Goal: Transaction & Acquisition: Purchase product/service

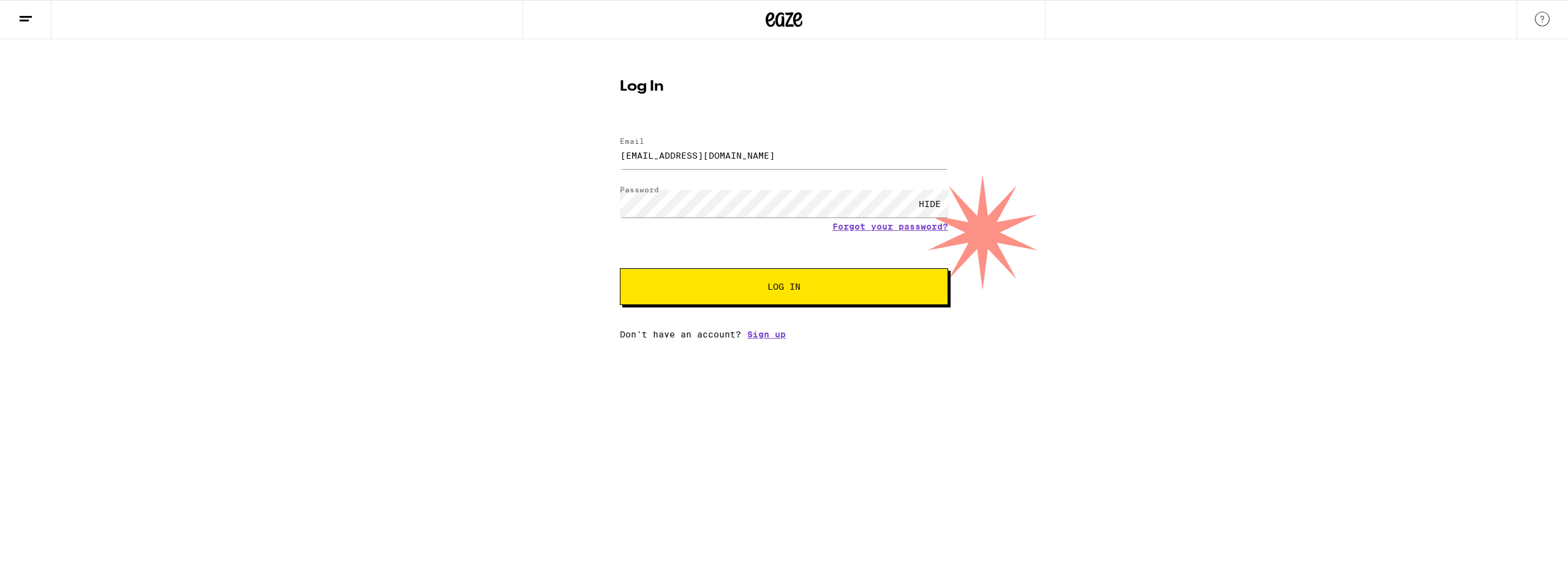
click at [777, 280] on button "Log In" at bounding box center [784, 286] width 328 height 37
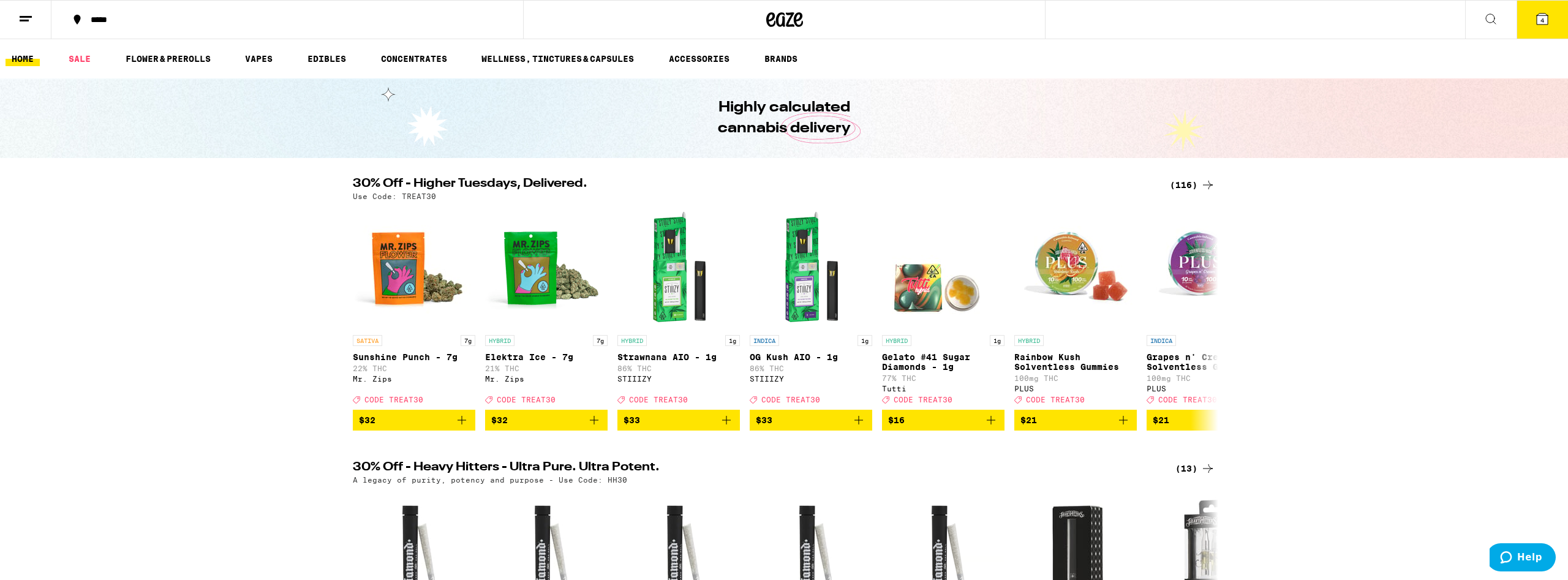
click at [1535, 24] on icon at bounding box center [1542, 19] width 14 height 14
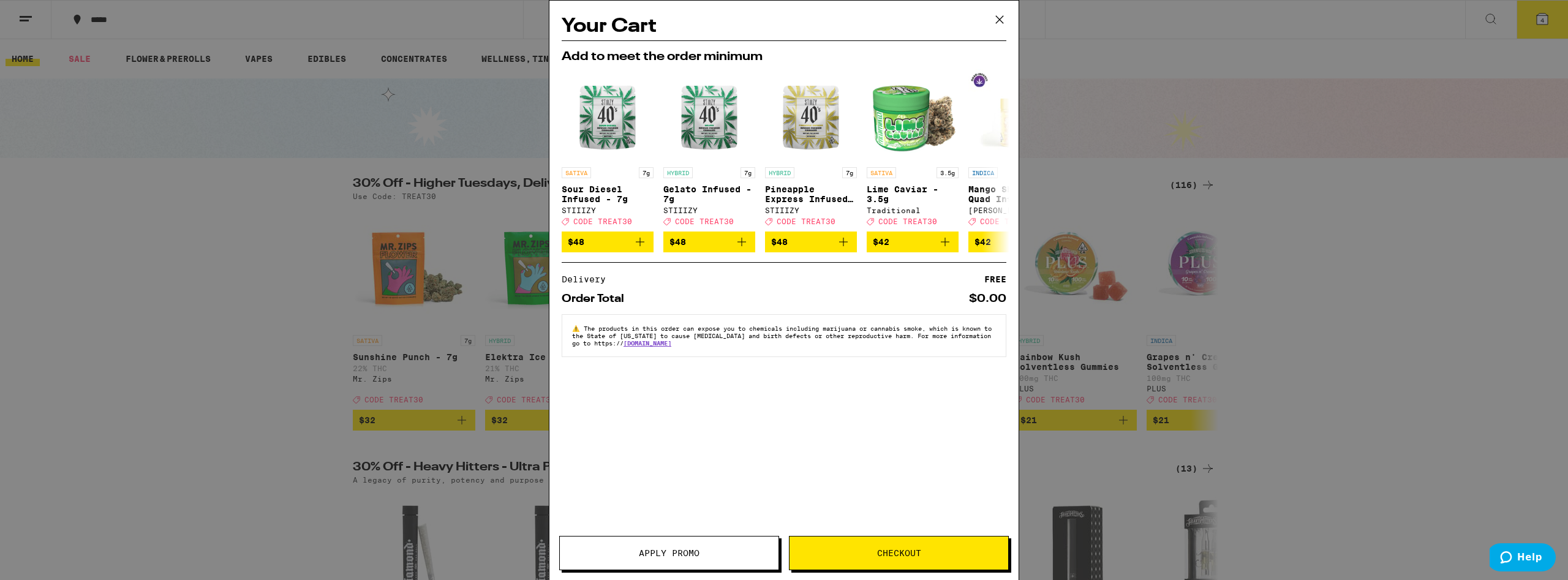
click at [1331, 260] on div "Your Cart Add to meet the order minimum SATIVA 7g Sour Diesel Infused - 7g STII…" at bounding box center [784, 290] width 1568 height 580
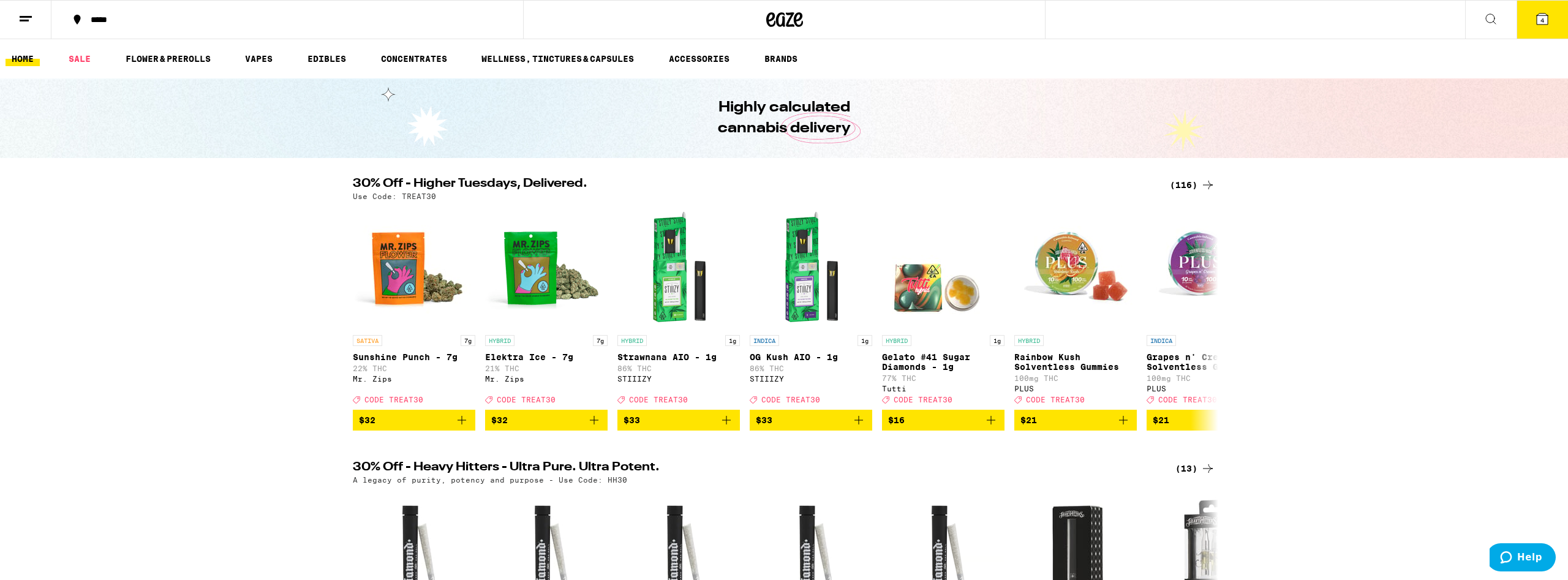
click at [1484, 14] on icon at bounding box center [1491, 19] width 14 height 14
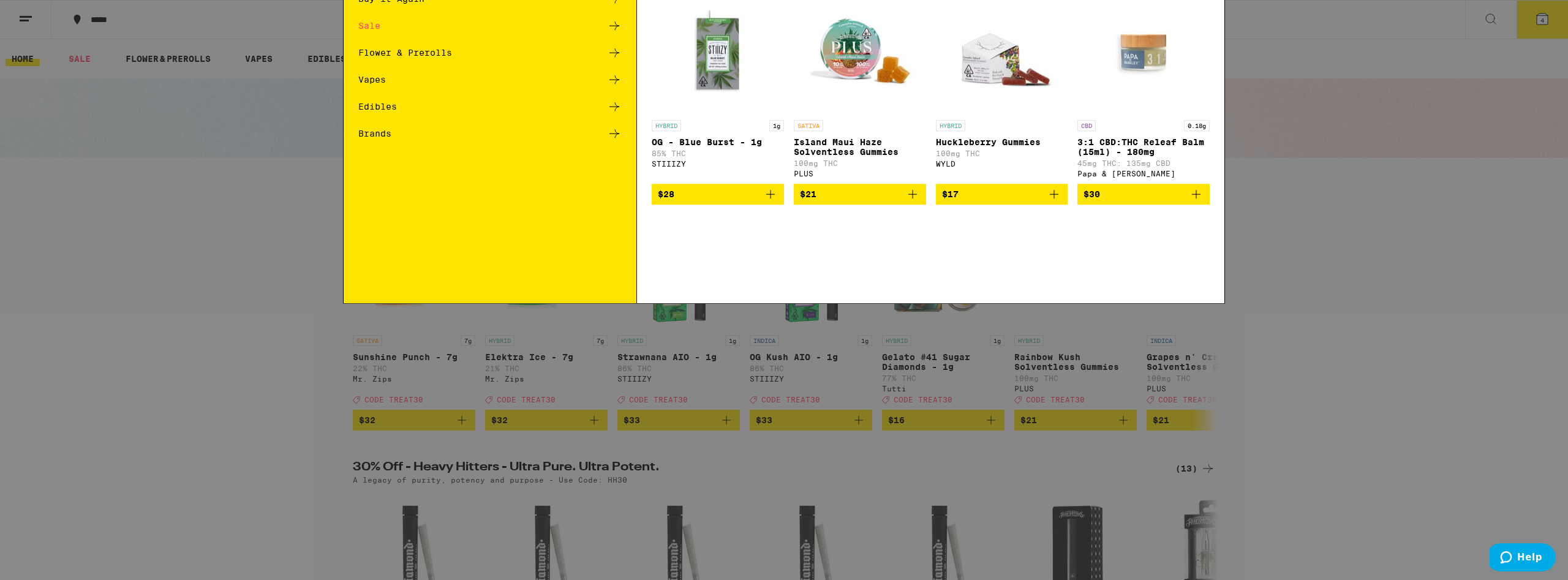
click at [677, 10] on div "Search for Products" at bounding box center [784, 20] width 881 height 39
click at [593, 19] on input "Search for Products" at bounding box center [782, 20] width 808 height 11
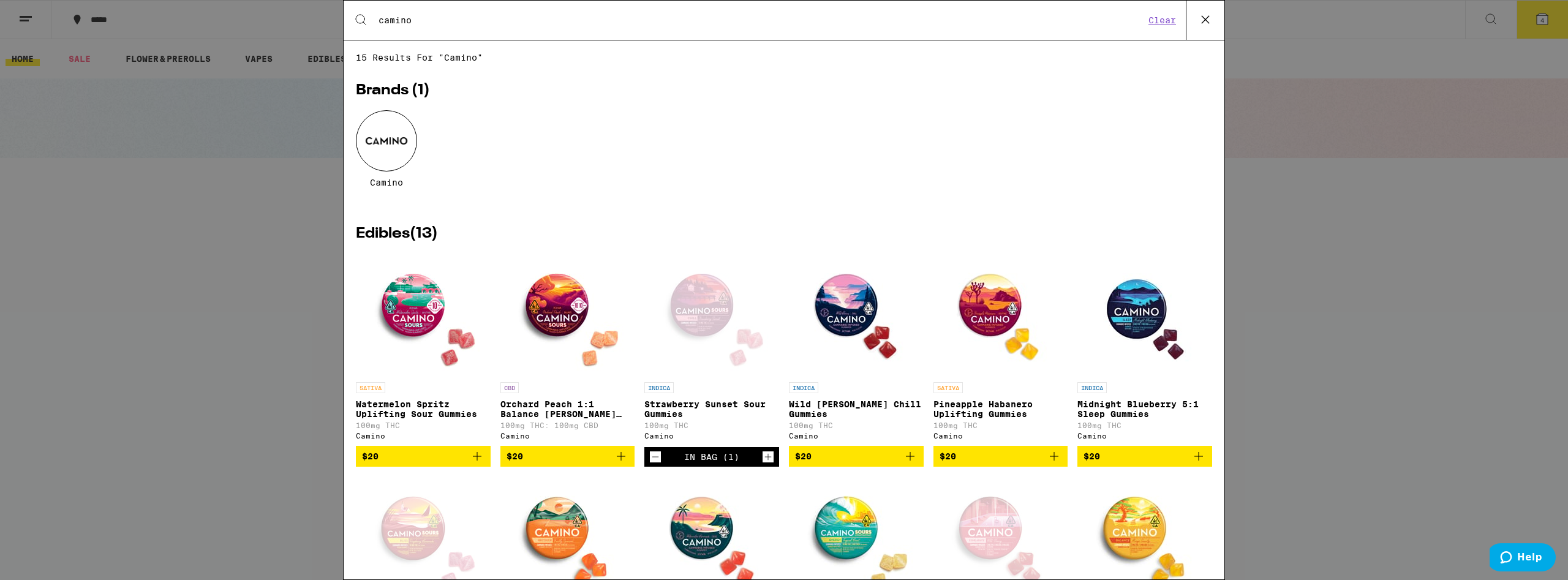
type input "camino"
drag, startPoint x: 388, startPoint y: 127, endPoint x: 399, endPoint y: 134, distance: 13.0
click at [389, 128] on div at bounding box center [386, 141] width 61 height 61
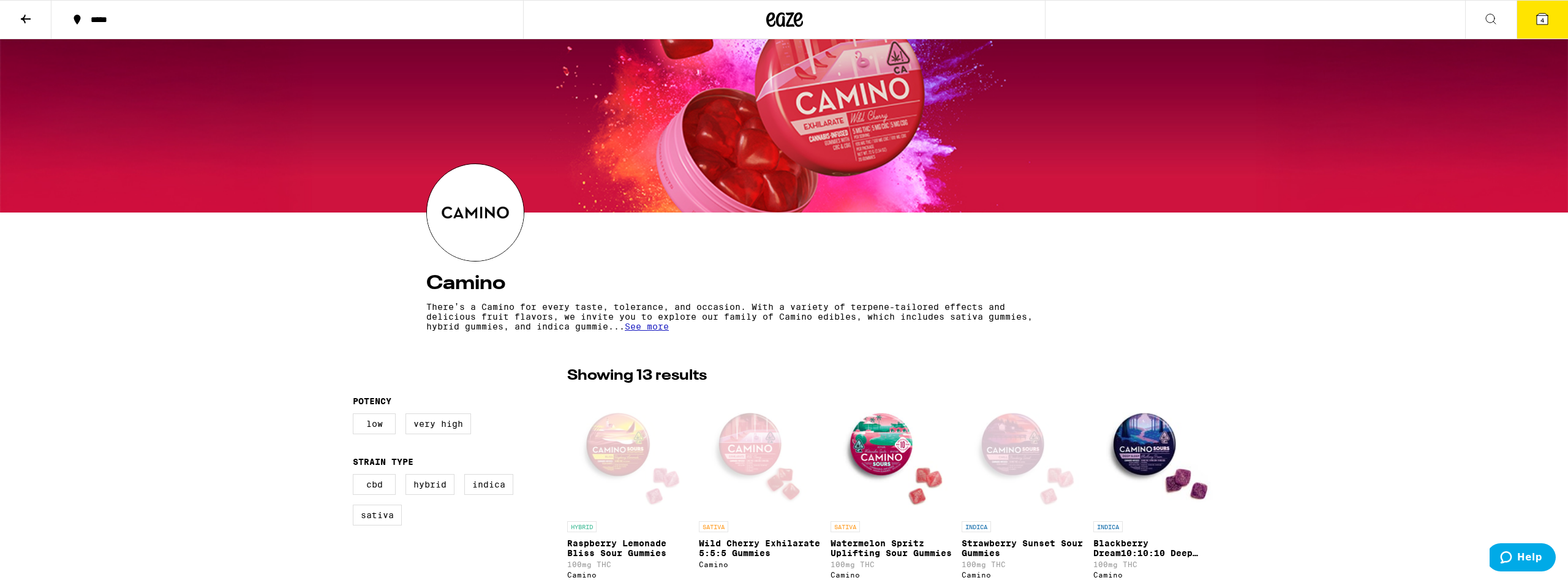
click at [1339, 76] on div at bounding box center [784, 125] width 1568 height 173
click at [1533, 23] on button "4" at bounding box center [1542, 19] width 52 height 38
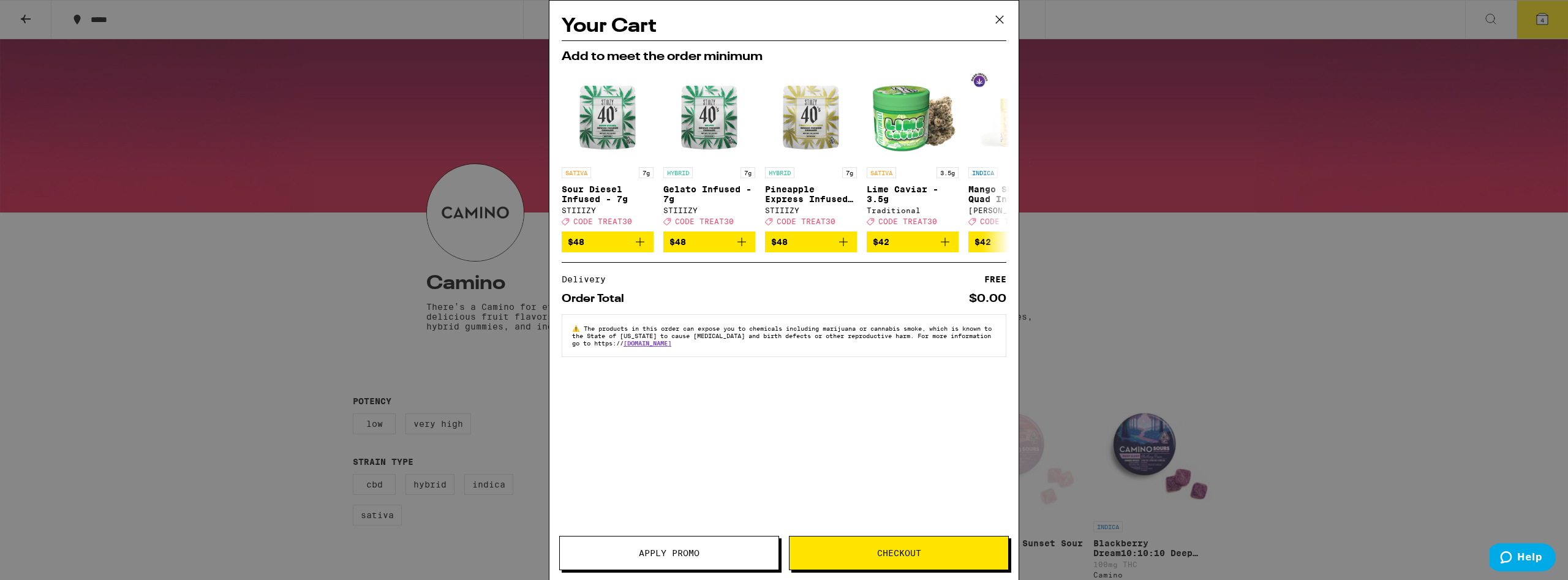
click at [1381, 387] on div "Your Cart Add to meet the order minimum SATIVA 7g Sour Diesel Infused - 7g STII…" at bounding box center [784, 290] width 1568 height 580
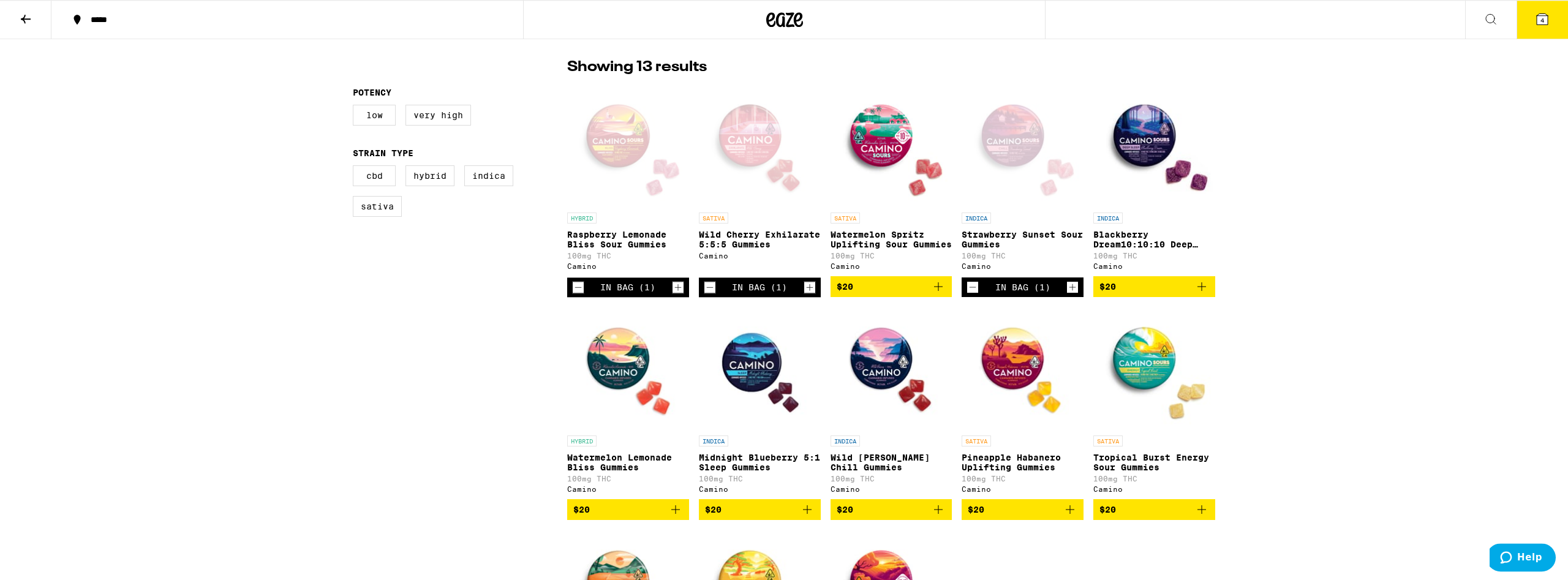
scroll to position [312, 0]
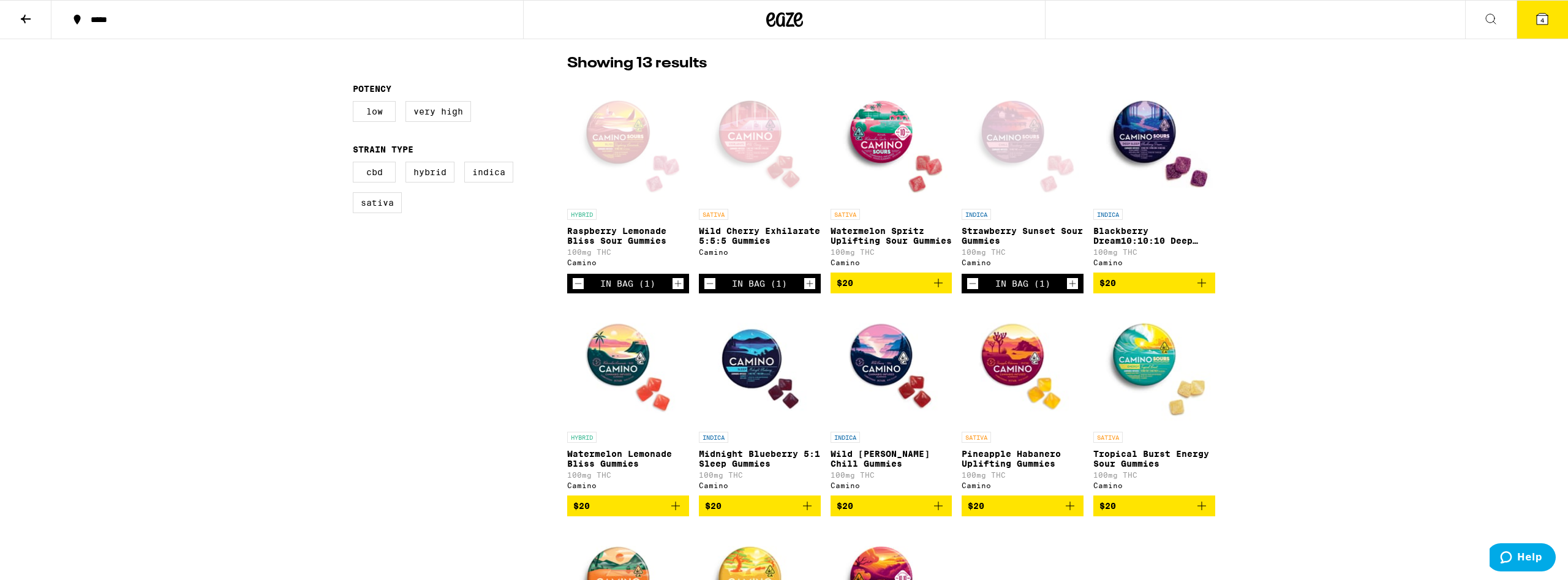
drag, startPoint x: 627, startPoint y: 137, endPoint x: 634, endPoint y: 138, distance: 7.1
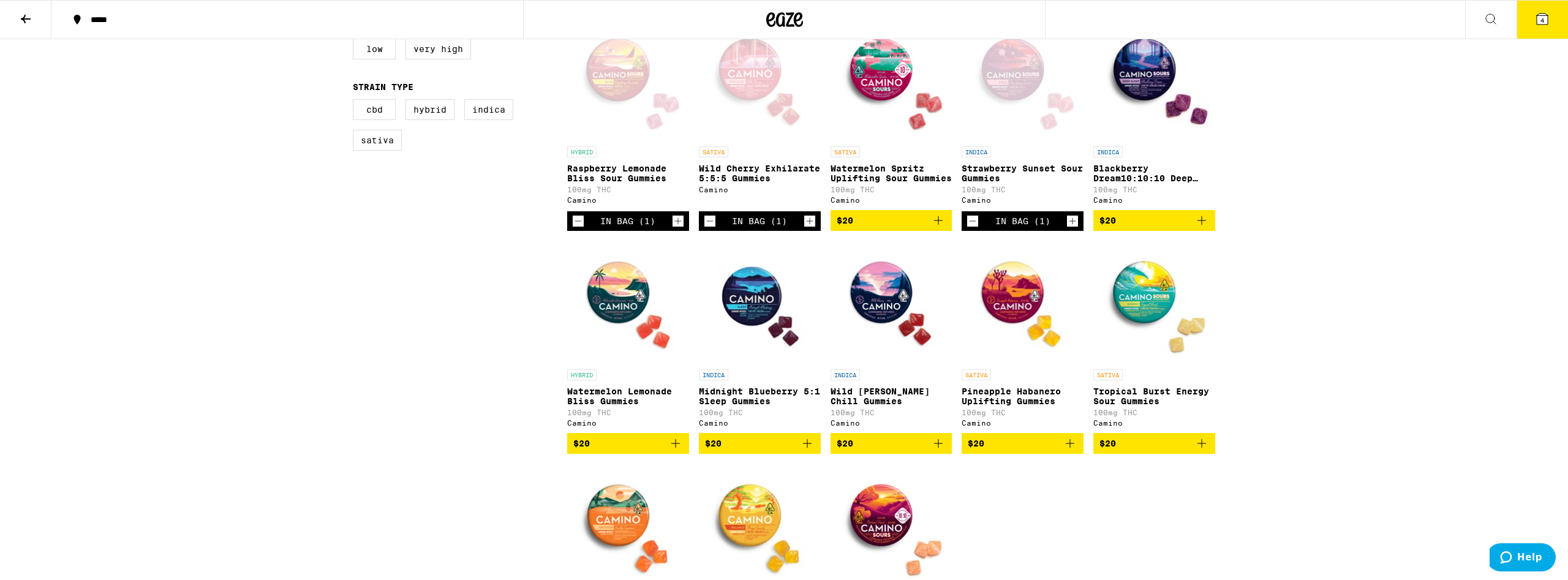
scroll to position [249, 0]
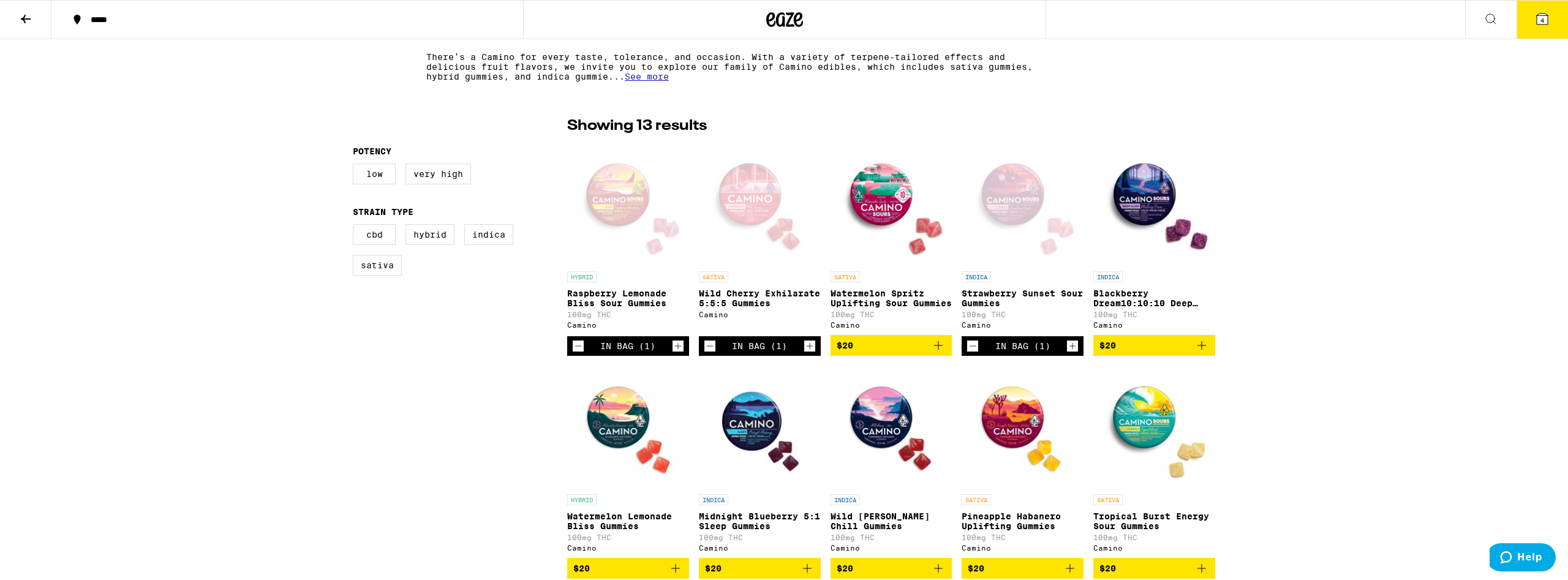
click at [745, 201] on div "Open page for Wild Cherry Exhilarate 5:5:5 Gummies from Camino" at bounding box center [759, 204] width 122 height 122
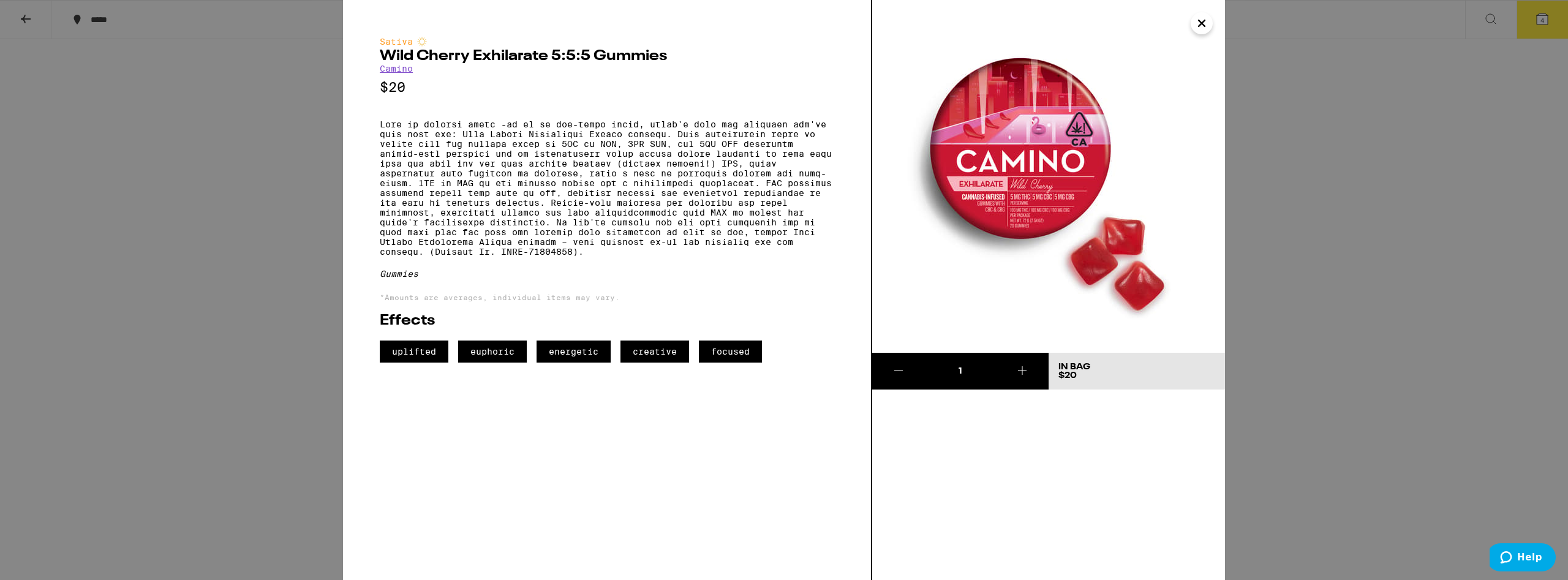
click at [1304, 329] on div "Sativa Wild Cherry Exhilarate 5:5:5 Gummies Camino $20 Gummies *Amounts are ave…" at bounding box center [784, 290] width 1568 height 580
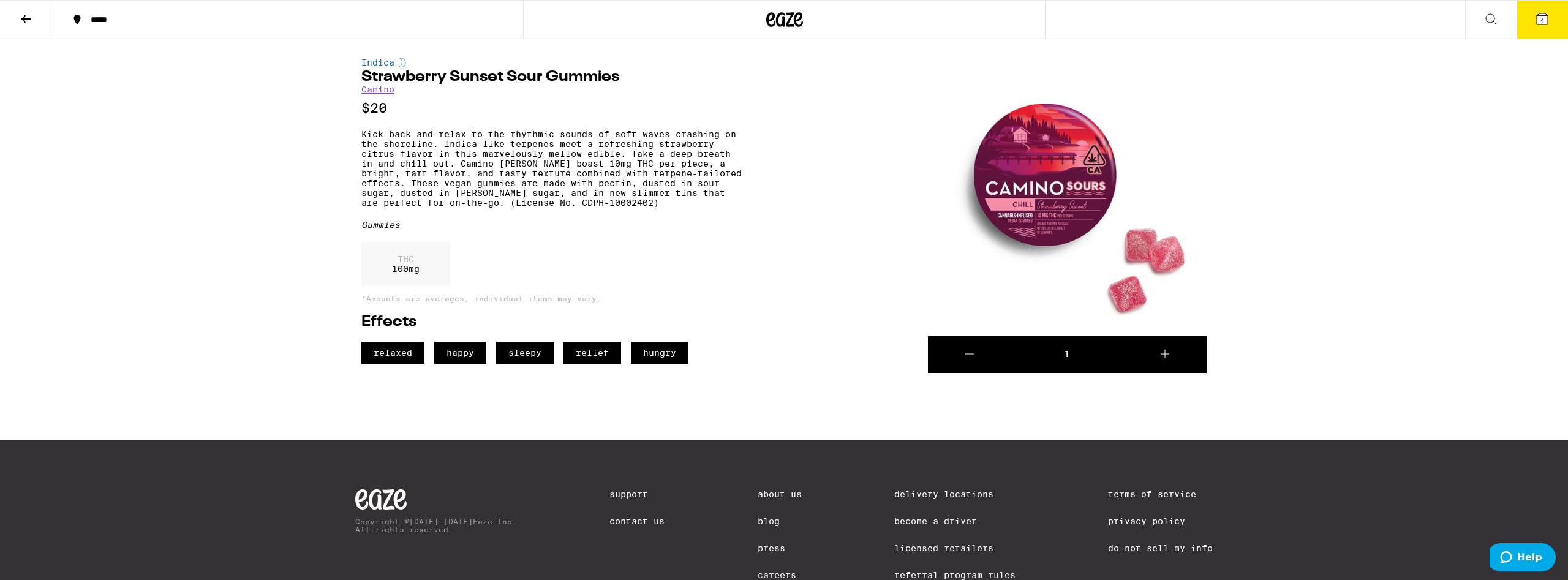
click at [1543, 15] on icon at bounding box center [1542, 19] width 11 height 11
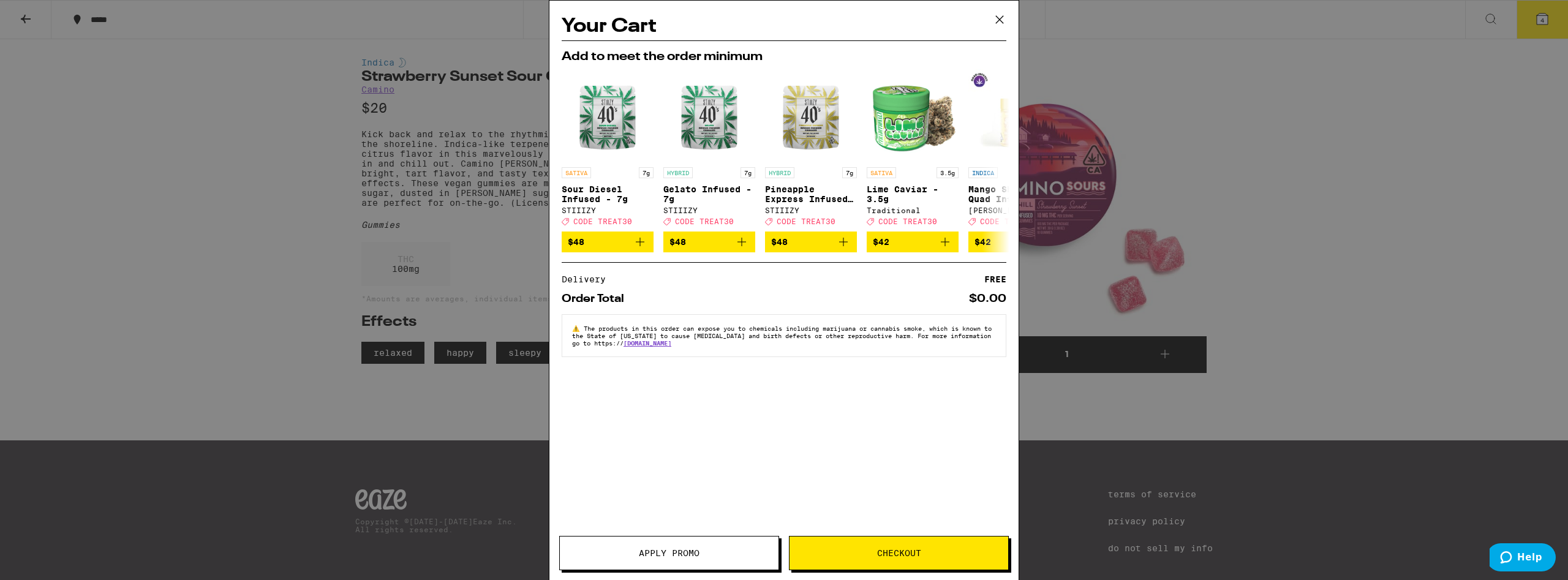
click at [894, 545] on button "Checkout" at bounding box center [898, 553] width 220 height 35
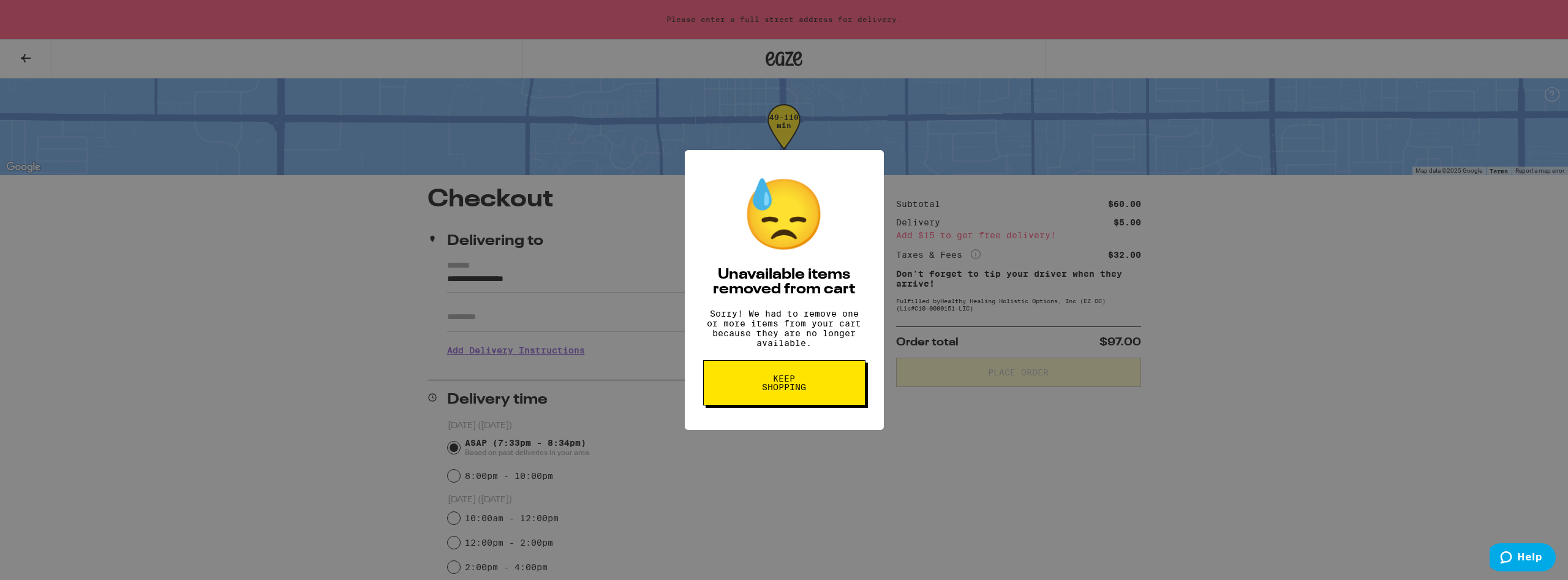
click at [789, 391] on span "Keep Shopping" at bounding box center [784, 382] width 63 height 17
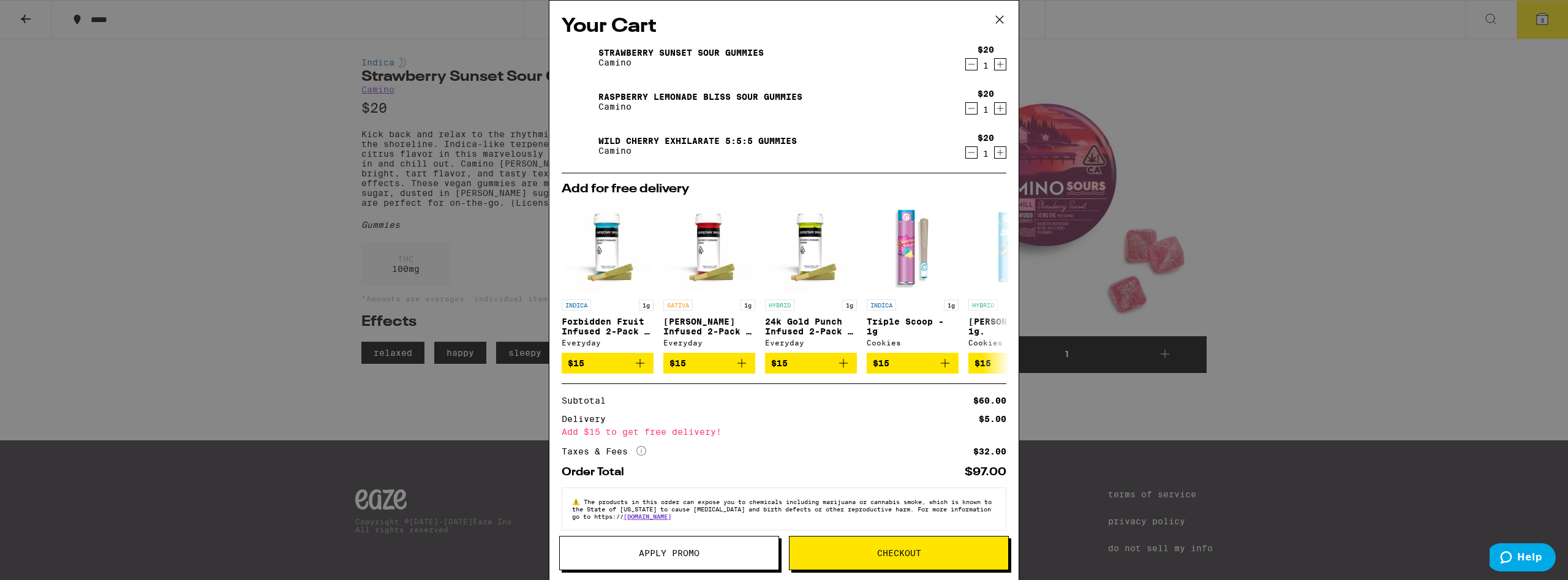
click at [969, 158] on icon "Decrement" at bounding box center [972, 152] width 11 height 14
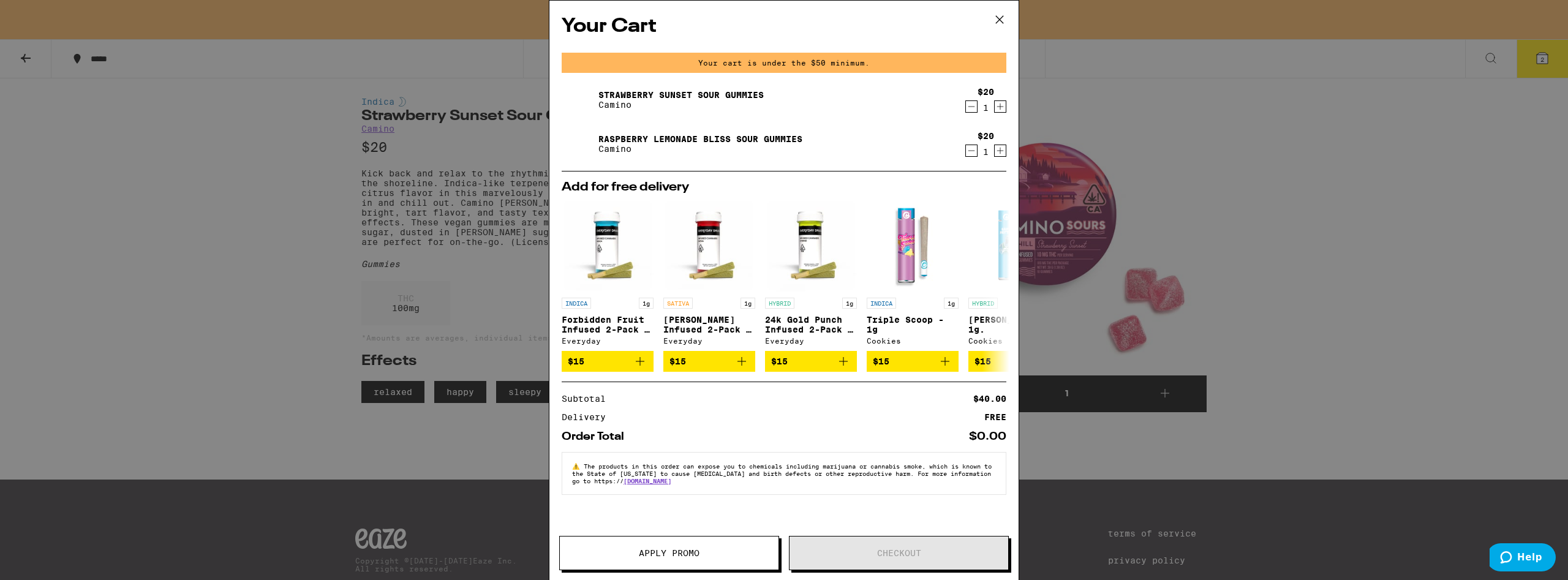
click at [968, 106] on icon "Decrement" at bounding box center [972, 106] width 6 height 0
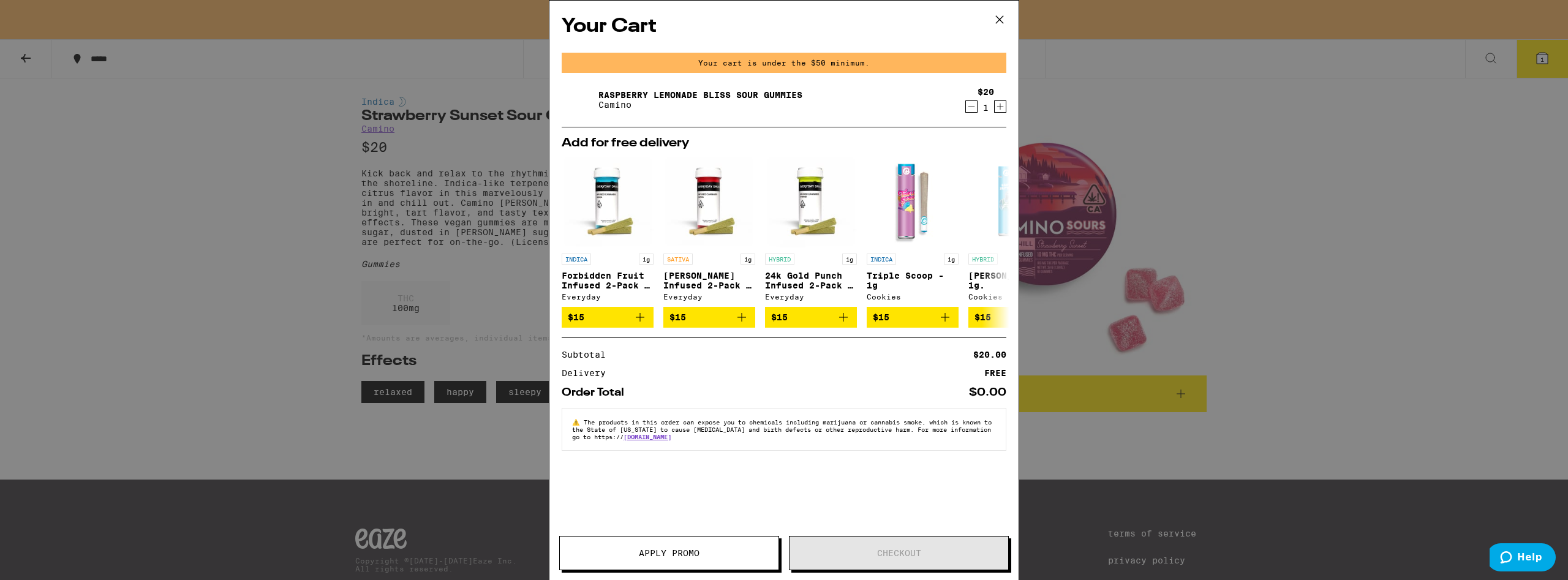
click at [972, 111] on icon "Decrement" at bounding box center [972, 106] width 11 height 14
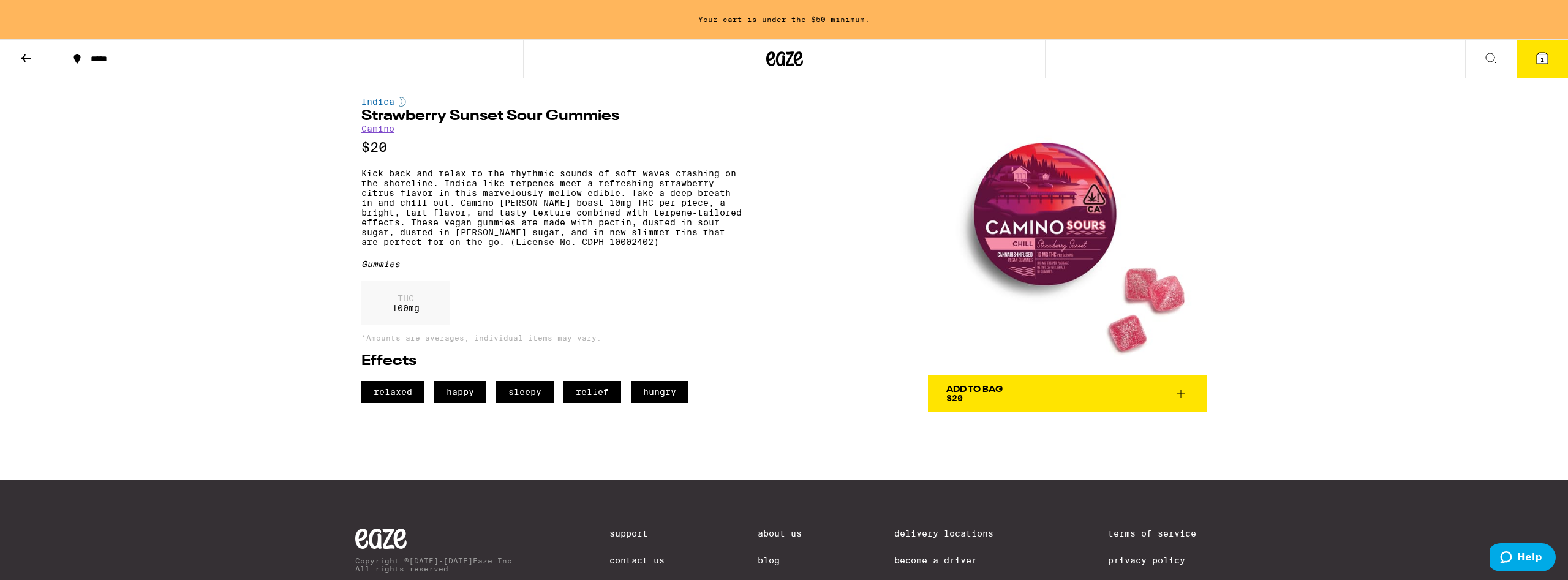
click at [1037, 398] on span "Add To Bag $20" at bounding box center [1067, 393] width 242 height 17
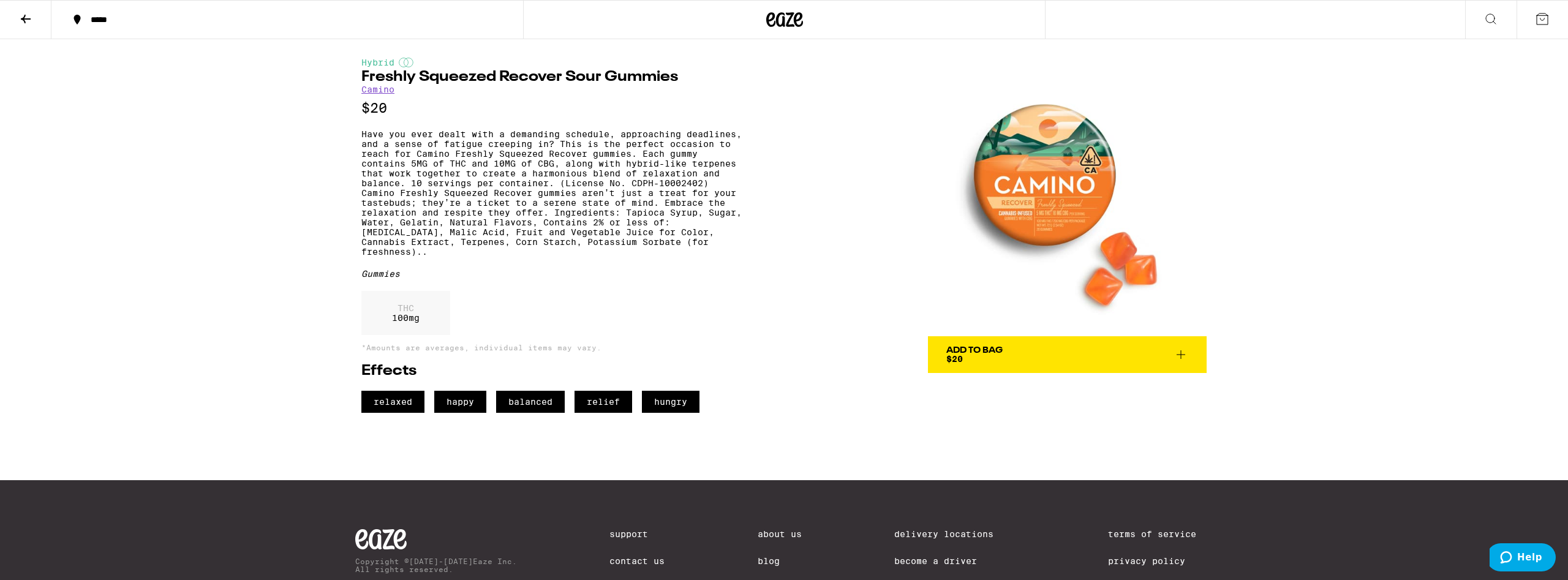
click at [1079, 195] on img at bounding box center [1067, 197] width 279 height 278
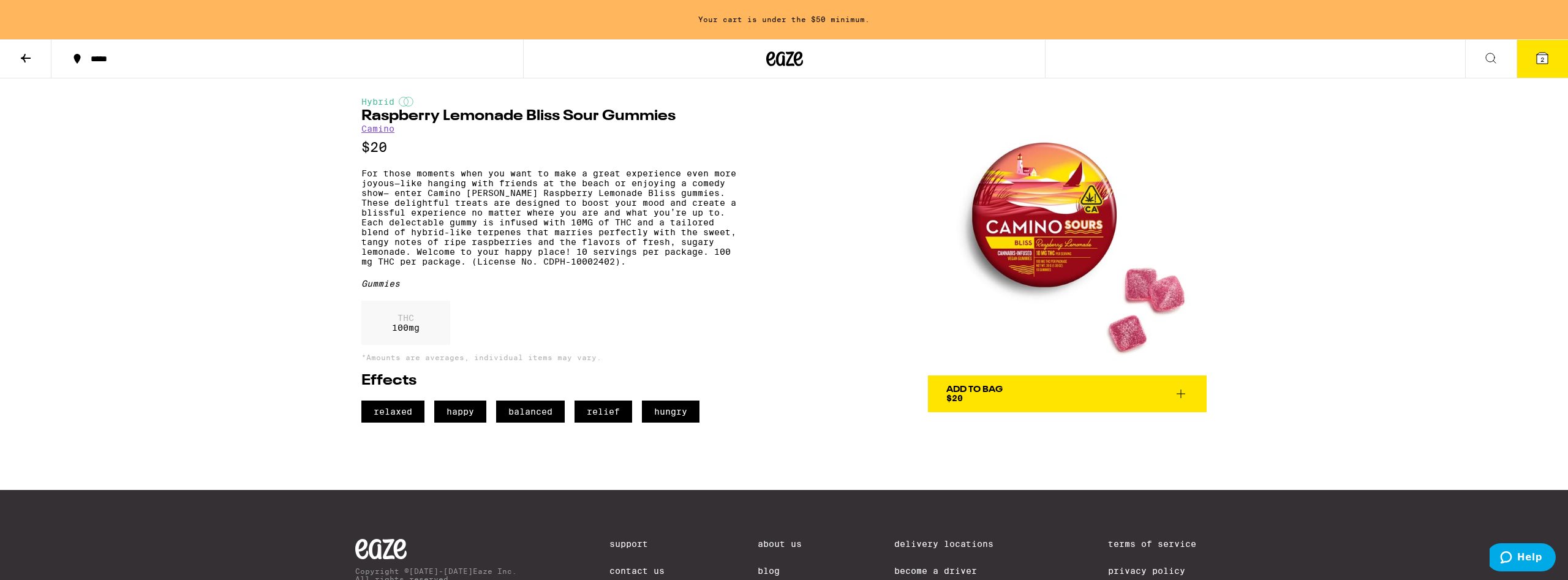
click at [1008, 401] on span "Add To Bag $20" at bounding box center [1067, 393] width 242 height 17
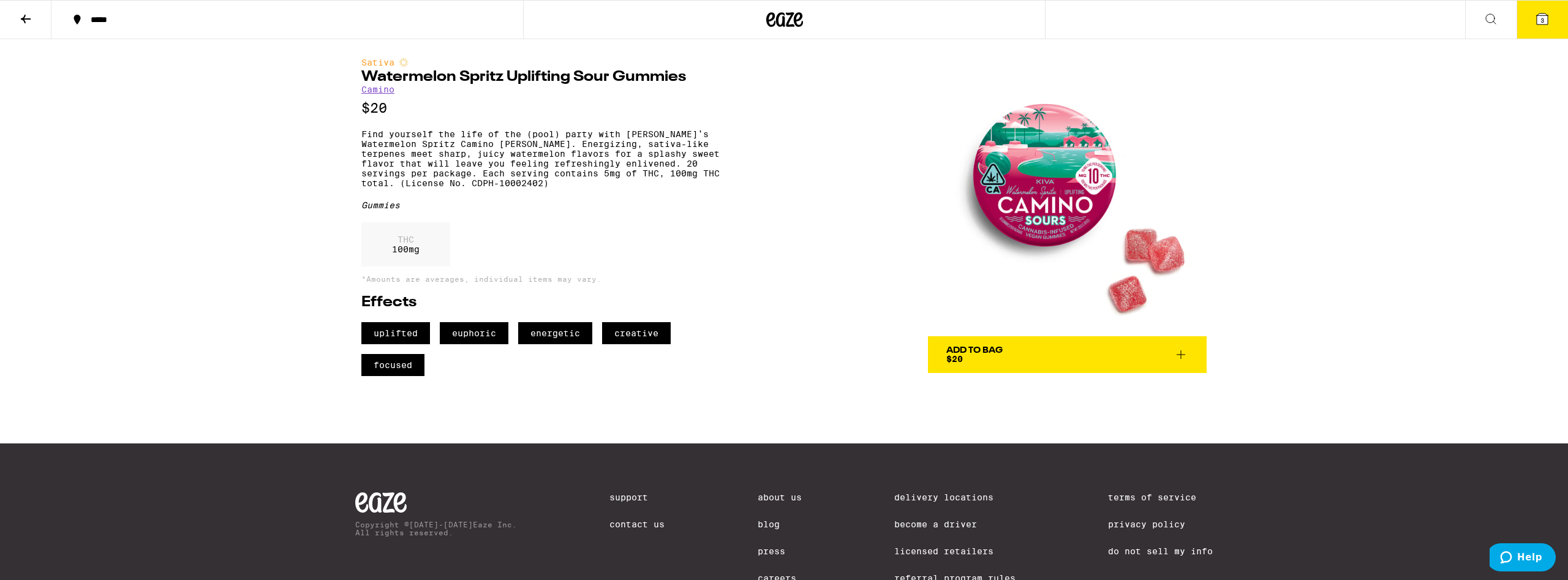
click at [998, 357] on div "Add To Bag $20" at bounding box center [975, 354] width 56 height 17
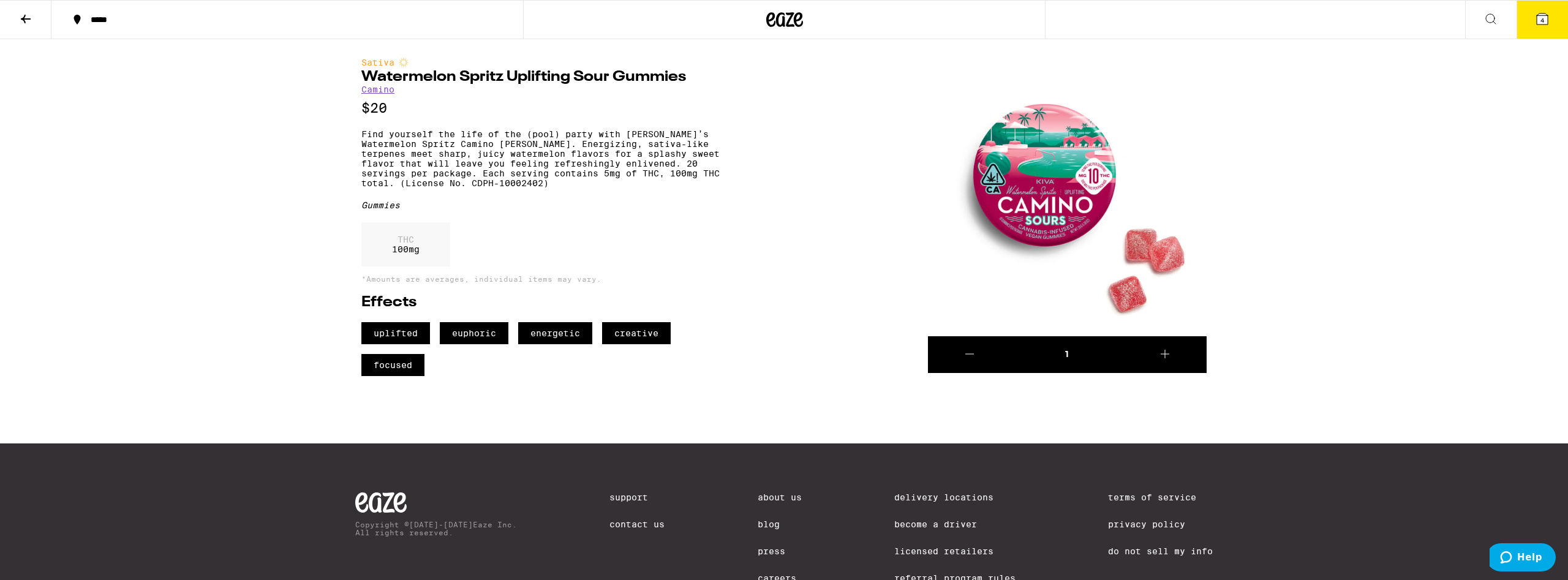
click at [1542, 22] on span "4" at bounding box center [1542, 20] width 4 height 7
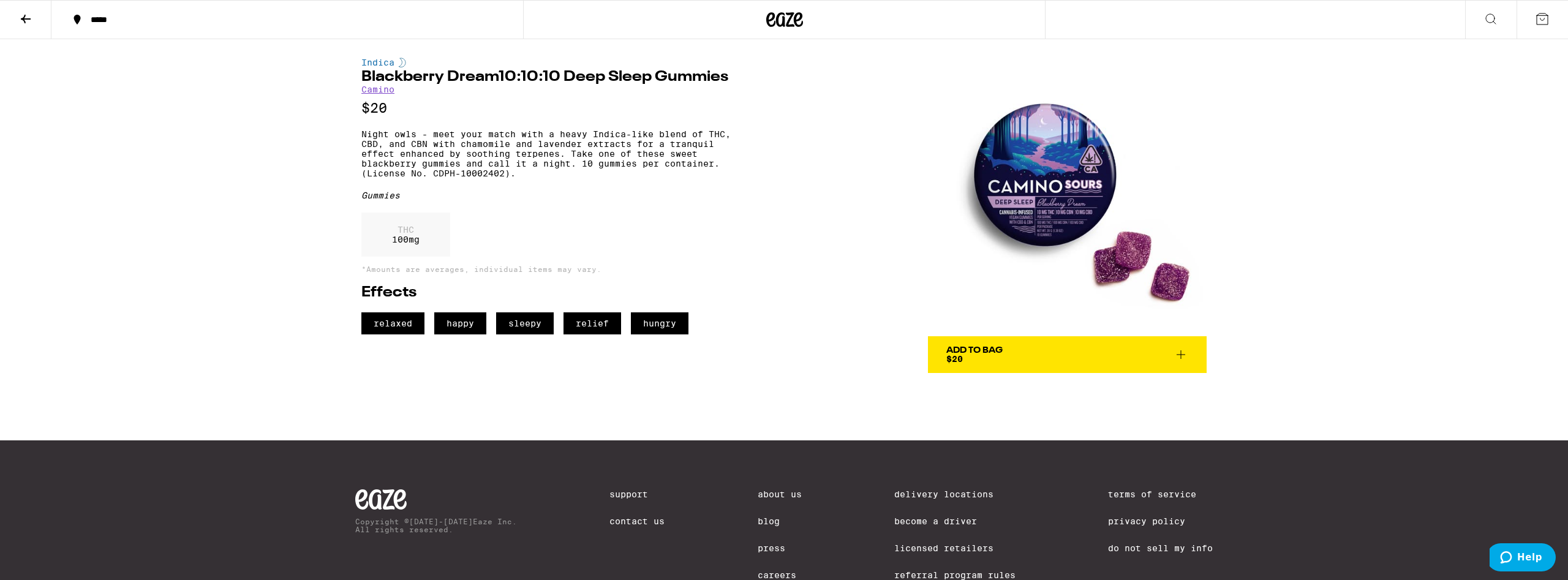
click at [1003, 357] on span "Add To Bag $20" at bounding box center [1067, 354] width 242 height 17
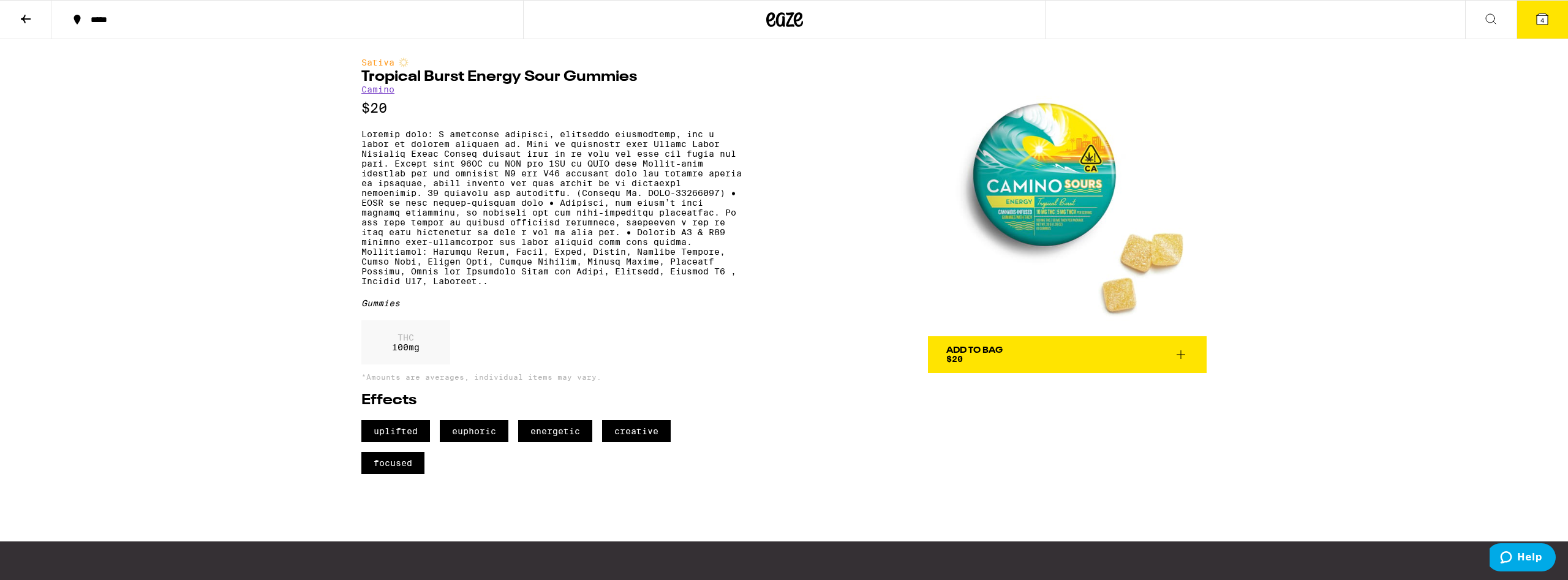
click at [1056, 208] on img at bounding box center [1067, 197] width 279 height 278
click at [1057, 343] on button "Add To Bag $20" at bounding box center [1067, 355] width 279 height 37
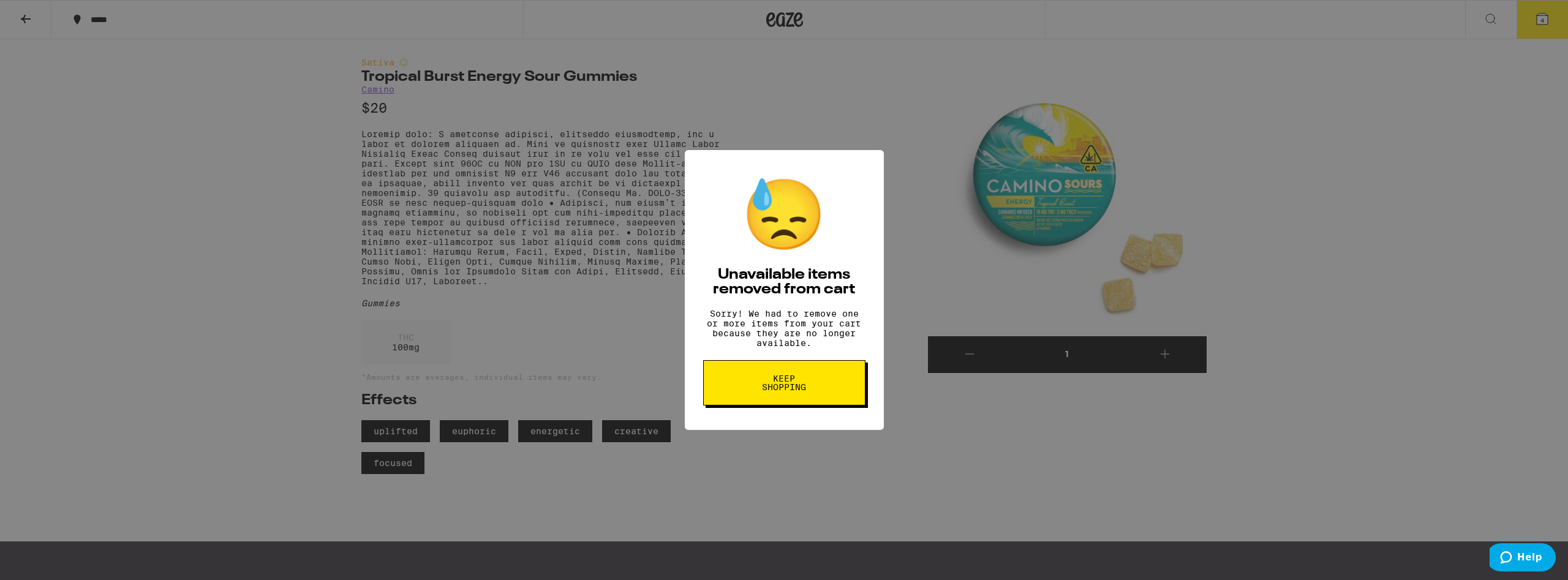
click at [1030, 424] on div "😓 Unavailable items removed from cart Sorry! We had to remove one or more items…" at bounding box center [784, 290] width 1568 height 580
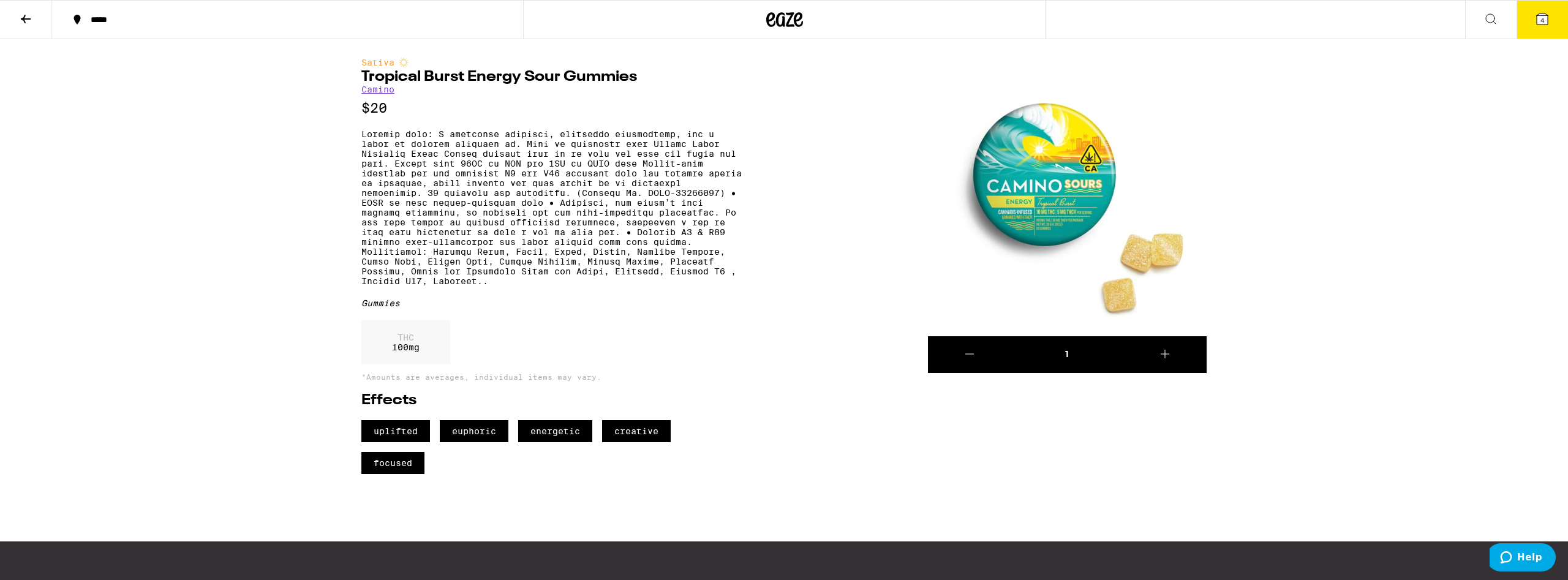
click at [1542, 18] on span "4" at bounding box center [1542, 20] width 4 height 7
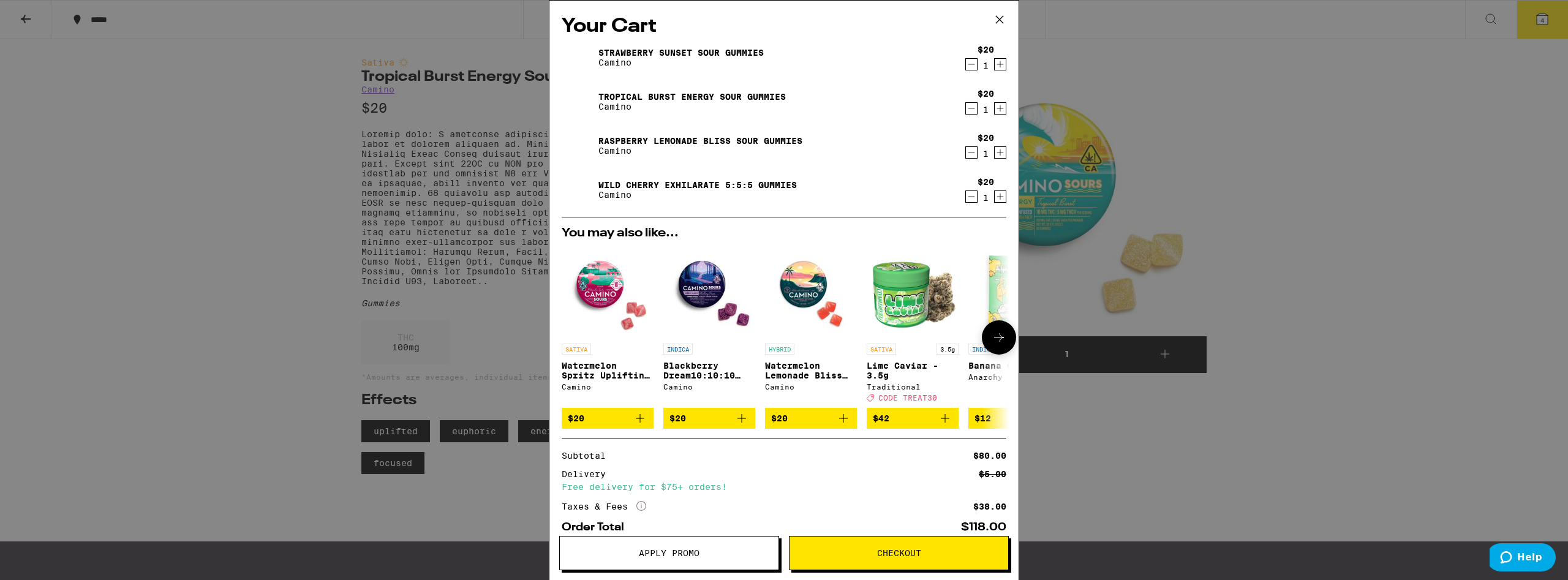
click at [749, 424] on button "$20" at bounding box center [709, 418] width 92 height 21
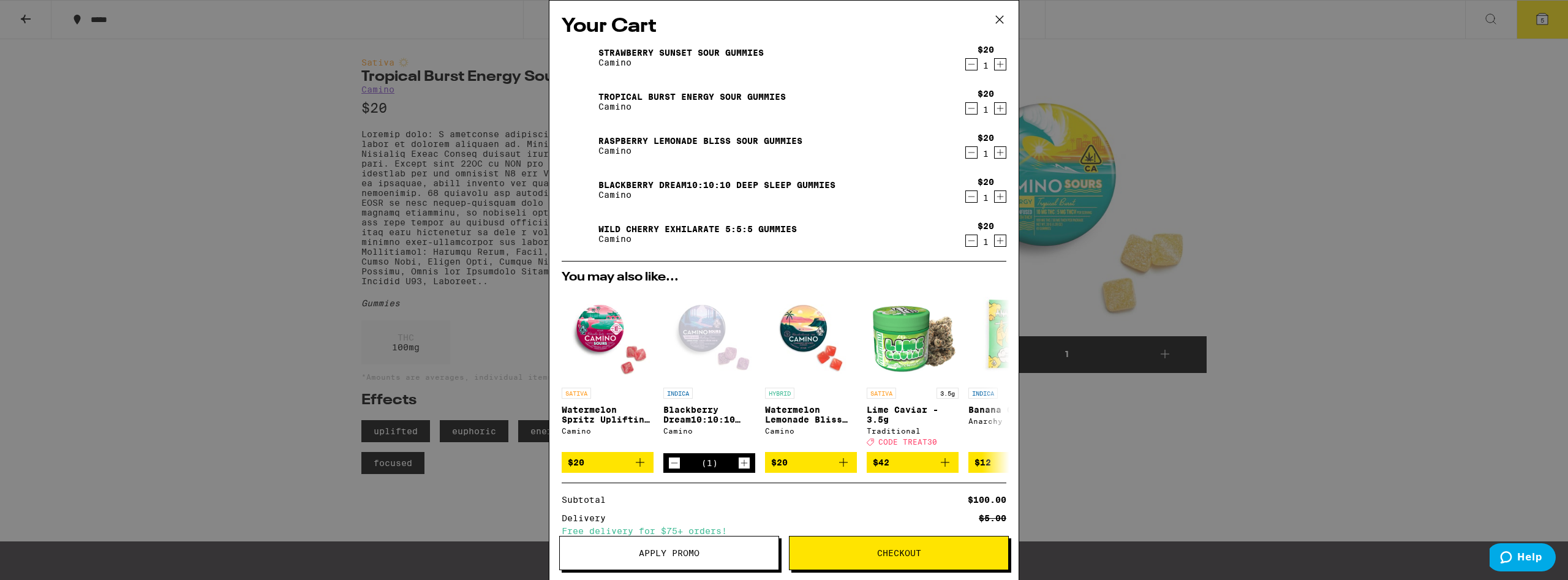
click at [965, 241] on button "Decrement" at bounding box center [971, 240] width 12 height 12
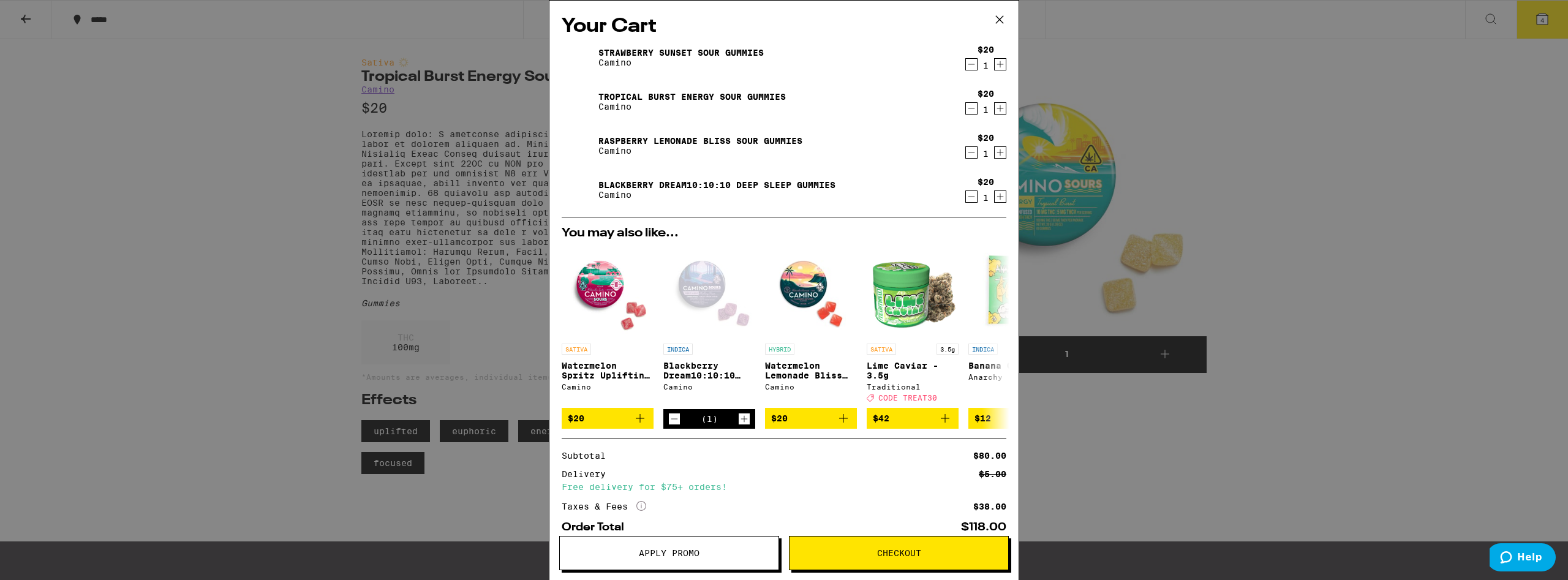
click at [1539, 17] on div "Your Cart Strawberry Sunset Sour Gummies Camino $20 1 Tropical Burst Energy Sou…" at bounding box center [784, 290] width 1568 height 580
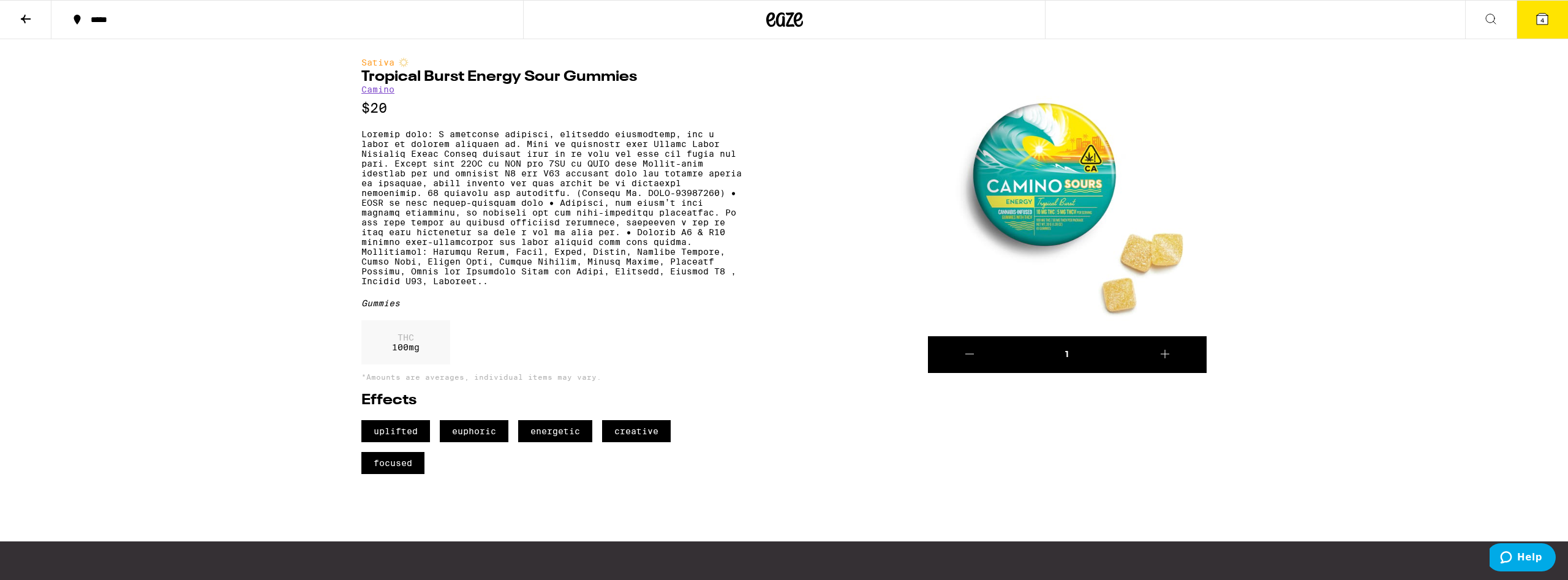
click at [1539, 18] on icon at bounding box center [1542, 19] width 11 height 11
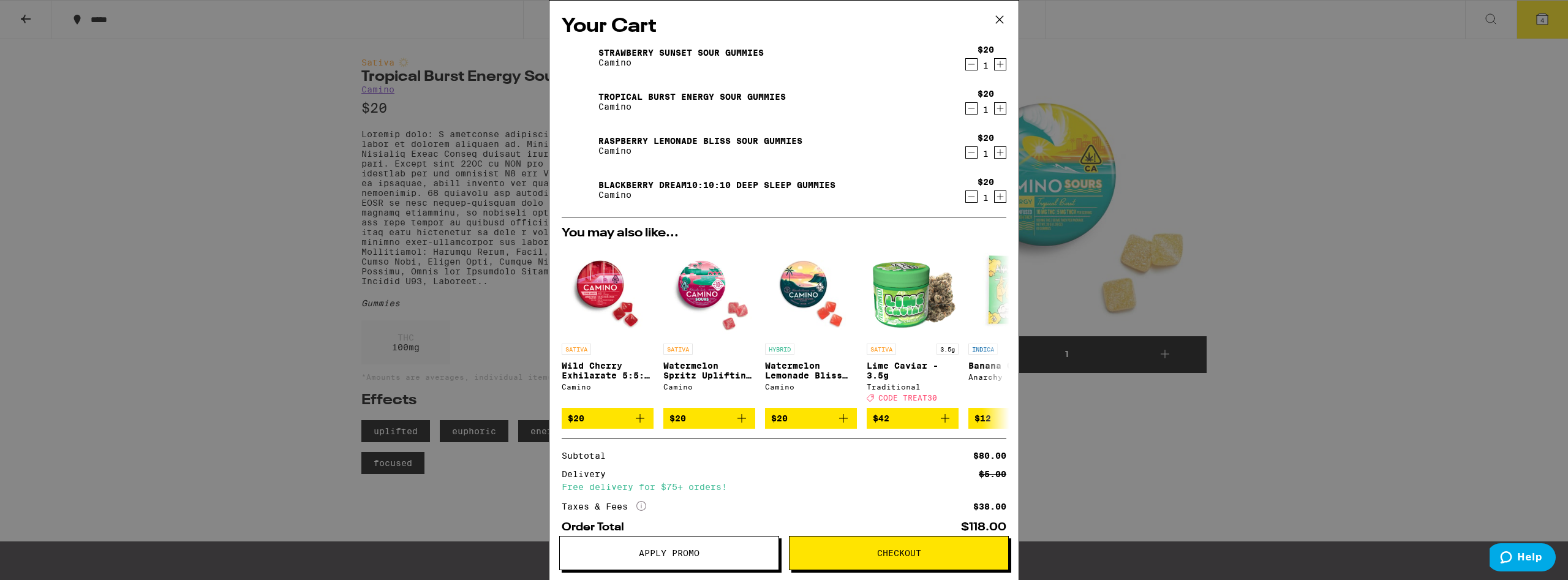
click at [665, 51] on link "Strawberry Sunset Sour Gummies" at bounding box center [680, 52] width 165 height 10
click at [665, 51] on link "Strawberry Sunset Sour Gummies" at bounding box center [680, 52] width 165 height 10
click at [617, 63] on p "Camino" at bounding box center [680, 63] width 165 height 10
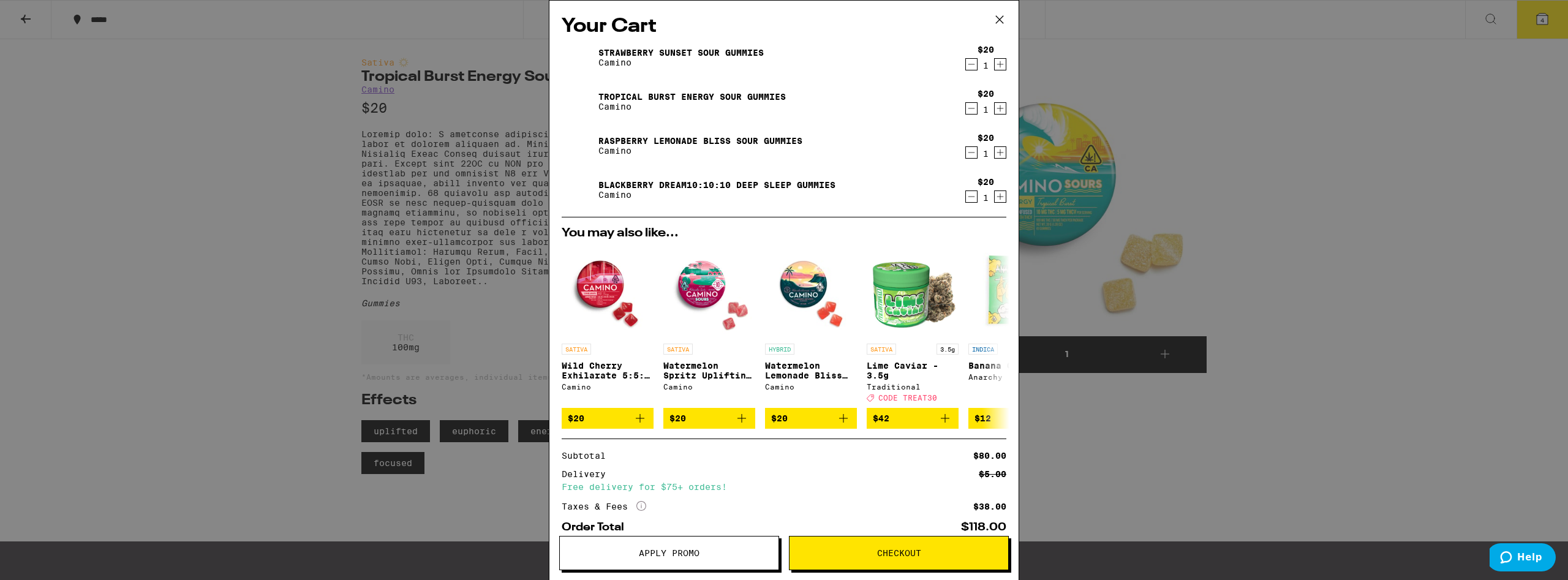
click at [621, 50] on link "Strawberry Sunset Sour Gummies" at bounding box center [680, 52] width 165 height 10
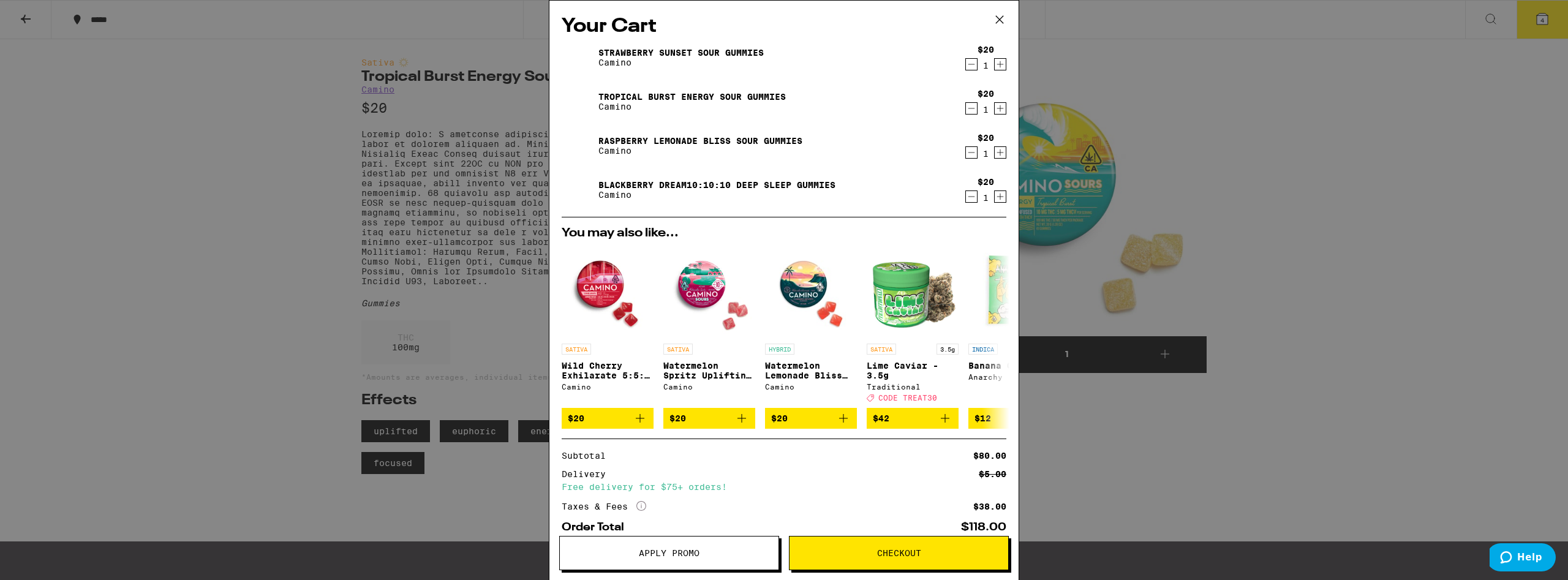
click at [1369, 249] on div "Your Cart Strawberry Sunset Sour Gummies Camino $20 1 Tropical Burst Energy Sou…" at bounding box center [784, 290] width 1568 height 580
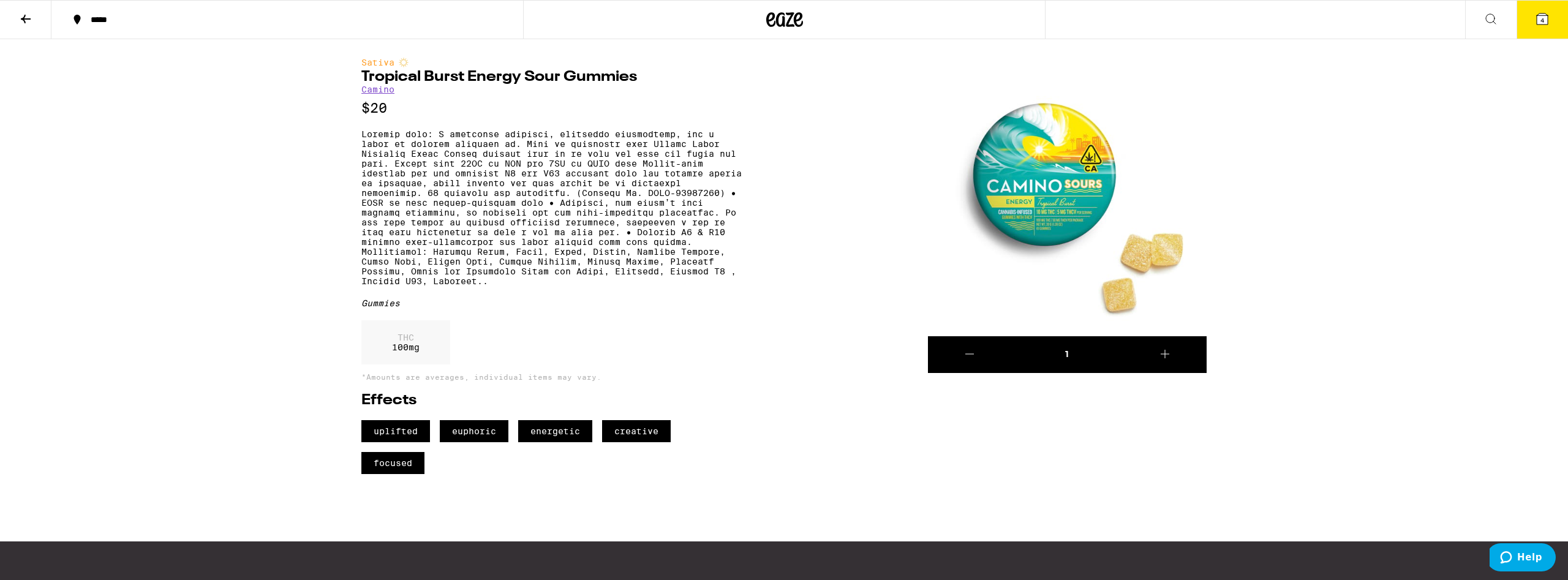
click at [1360, 93] on div "***** ***** 4 Sativa Tropical Burst Energy Sour Gummies Camino $20 Gummies THC …" at bounding box center [784, 367] width 1568 height 734
click at [1529, 16] on button "4" at bounding box center [1542, 19] width 52 height 38
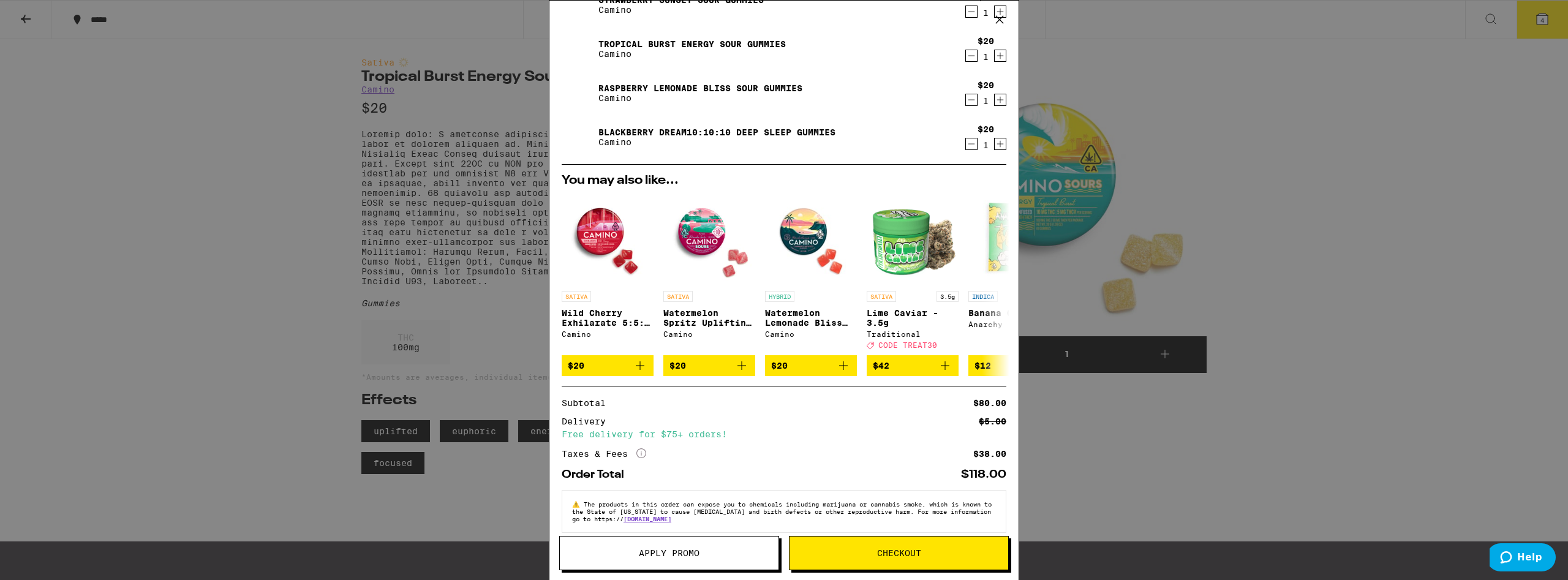
scroll to position [75, 0]
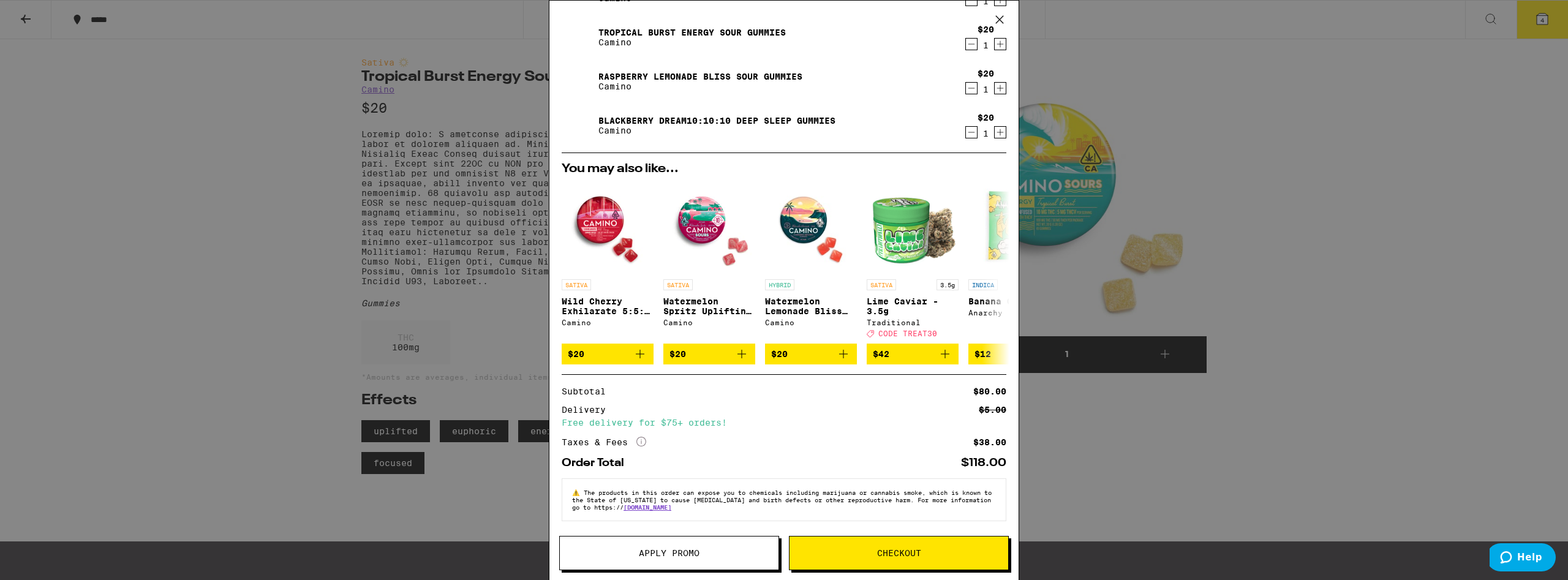
click at [1300, 485] on div "Your Cart Strawberry Sunset Sour Gummies Camino $20 1 Tropical Burst Energy Sou…" at bounding box center [784, 290] width 1568 height 580
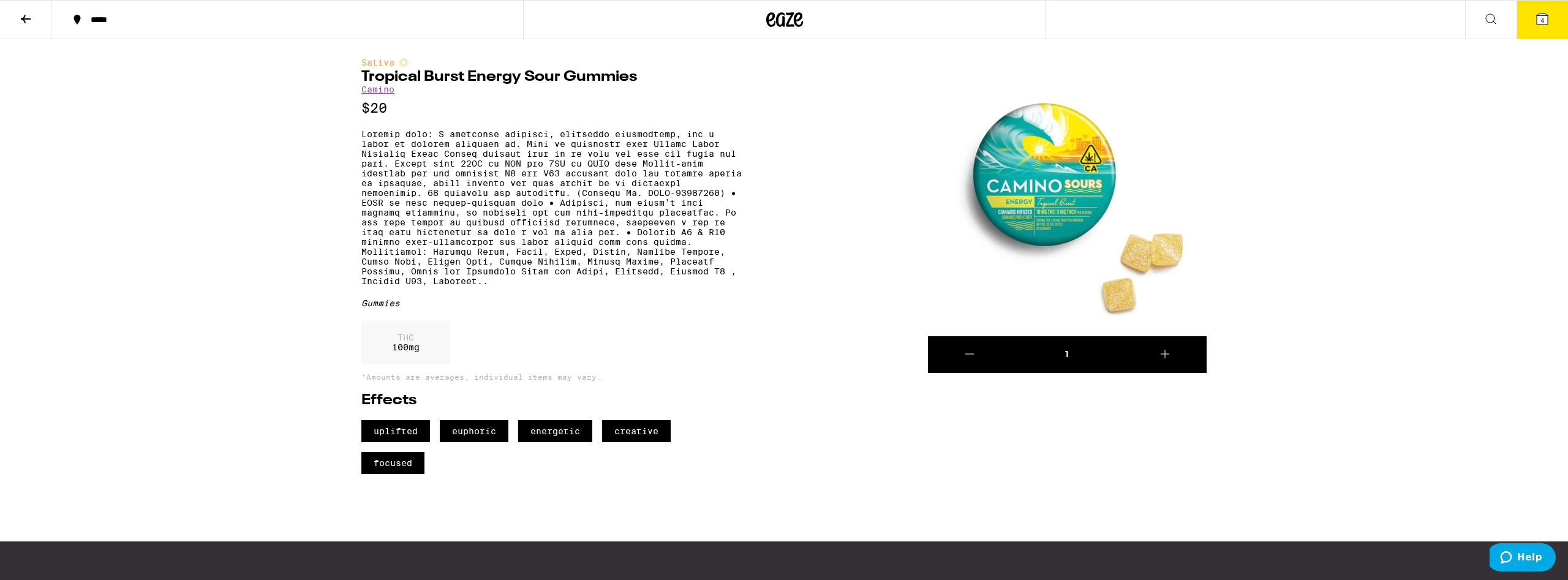
scroll to position [75, 0]
click at [27, 17] on icon at bounding box center [26, 19] width 14 height 14
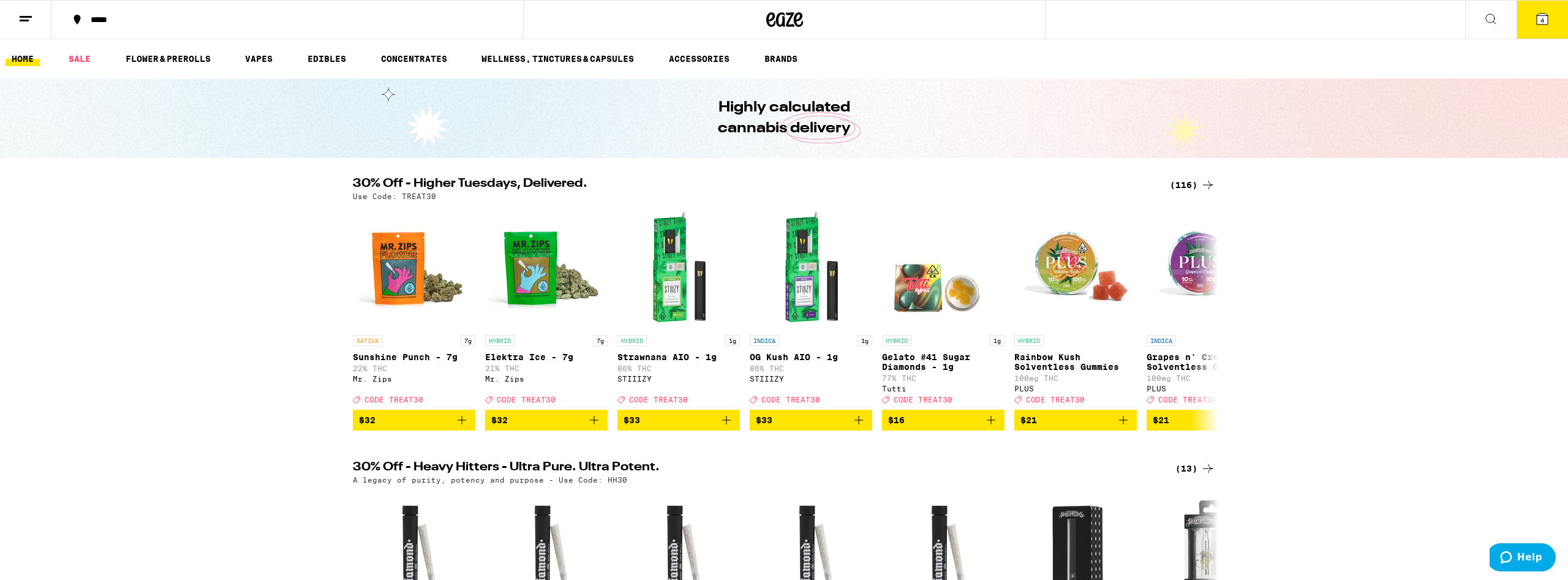
click at [1484, 19] on icon at bounding box center [1491, 19] width 14 height 14
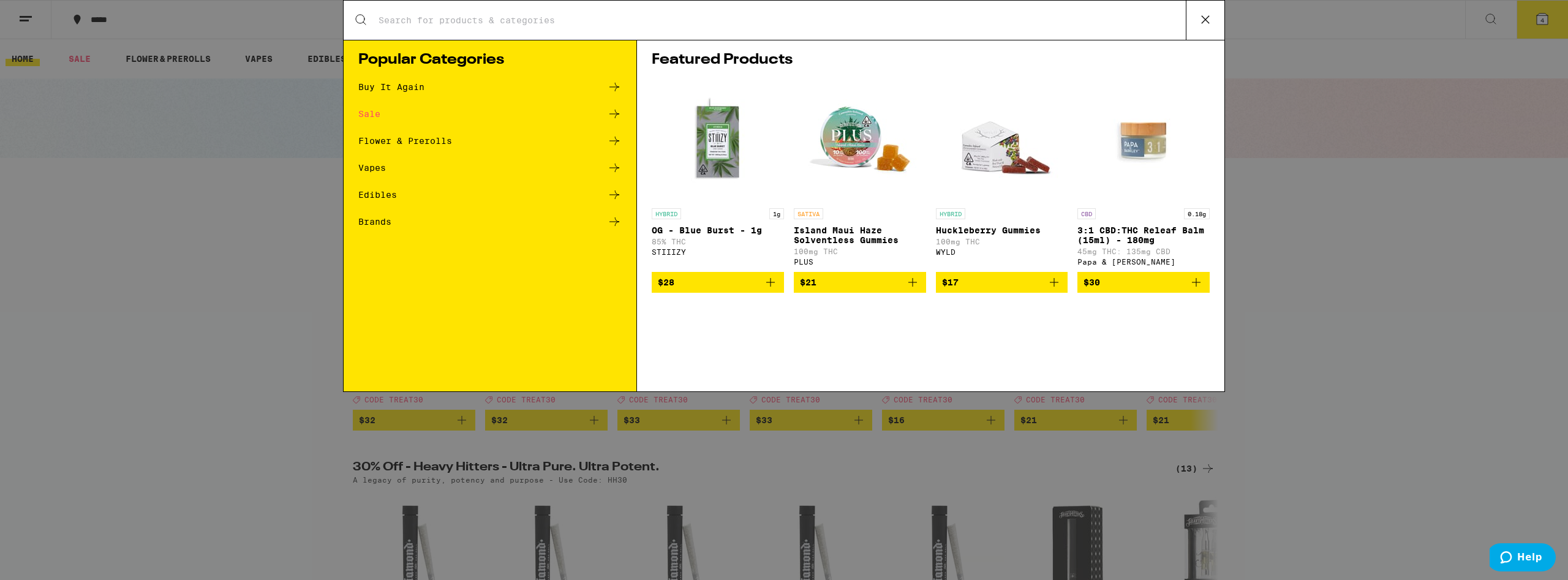
click at [549, 24] on input "Search for Products" at bounding box center [782, 20] width 808 height 11
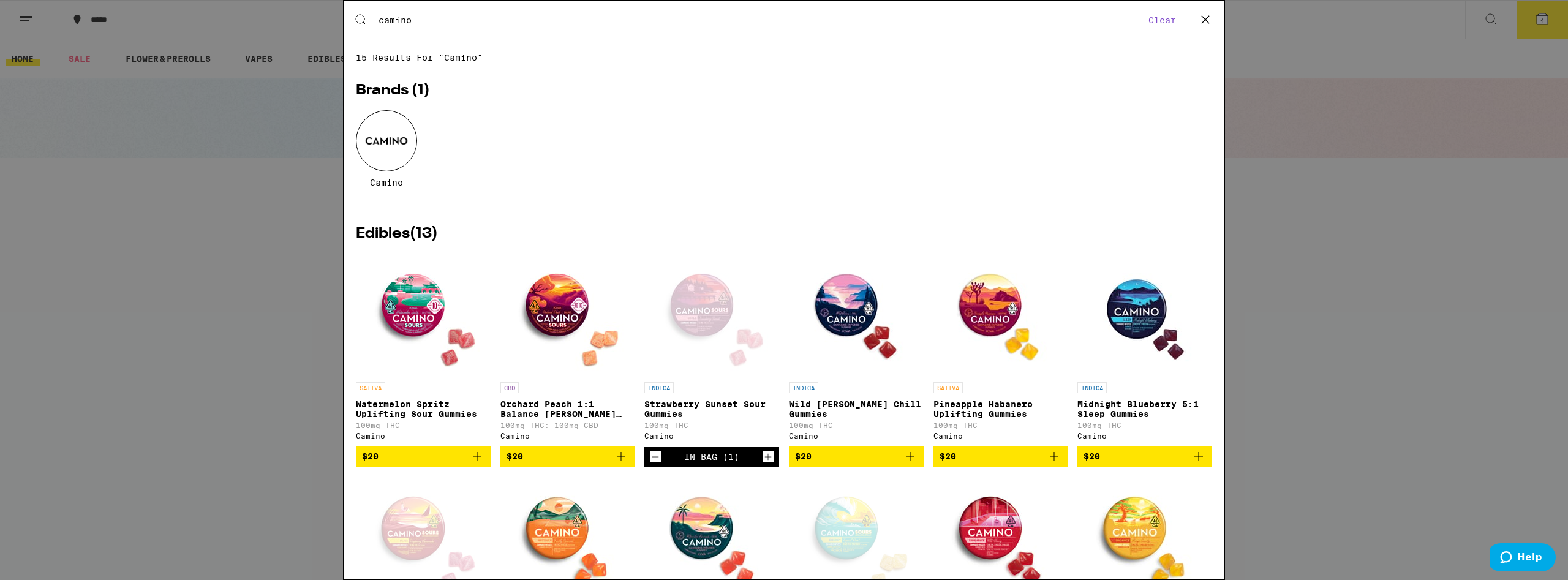
type input "camino"
click at [391, 142] on div at bounding box center [386, 141] width 61 height 61
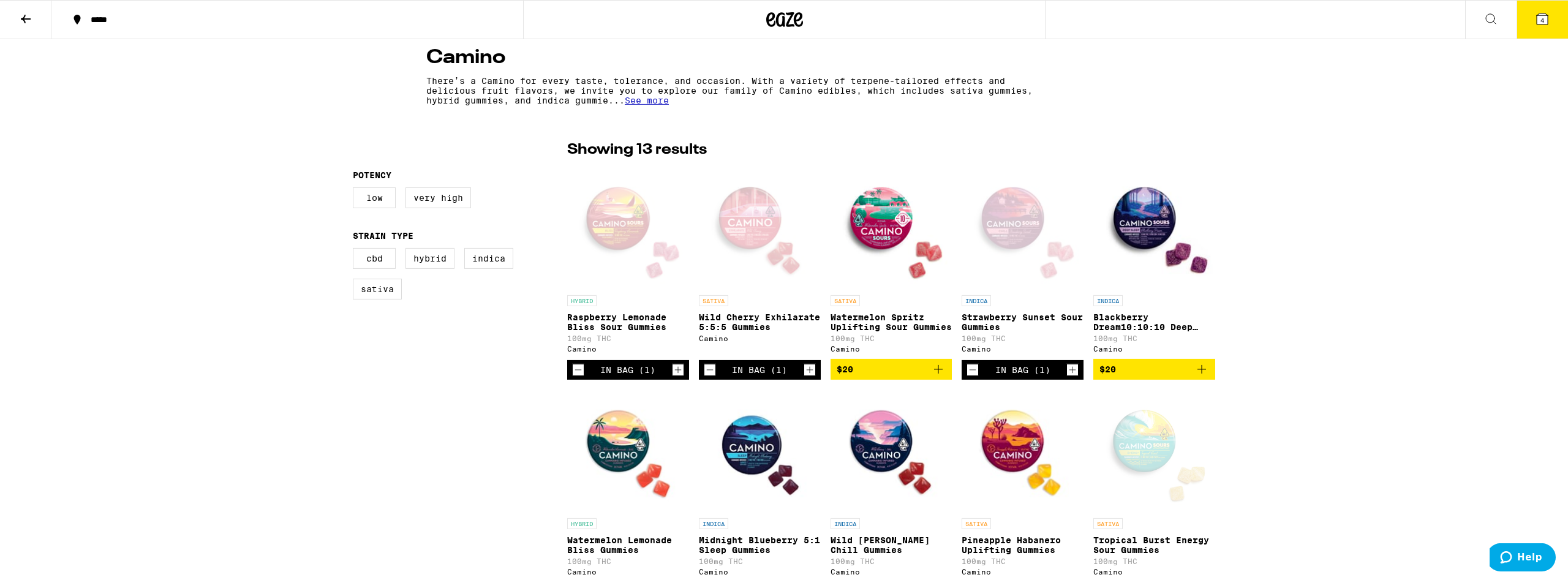
scroll to position [187, 0]
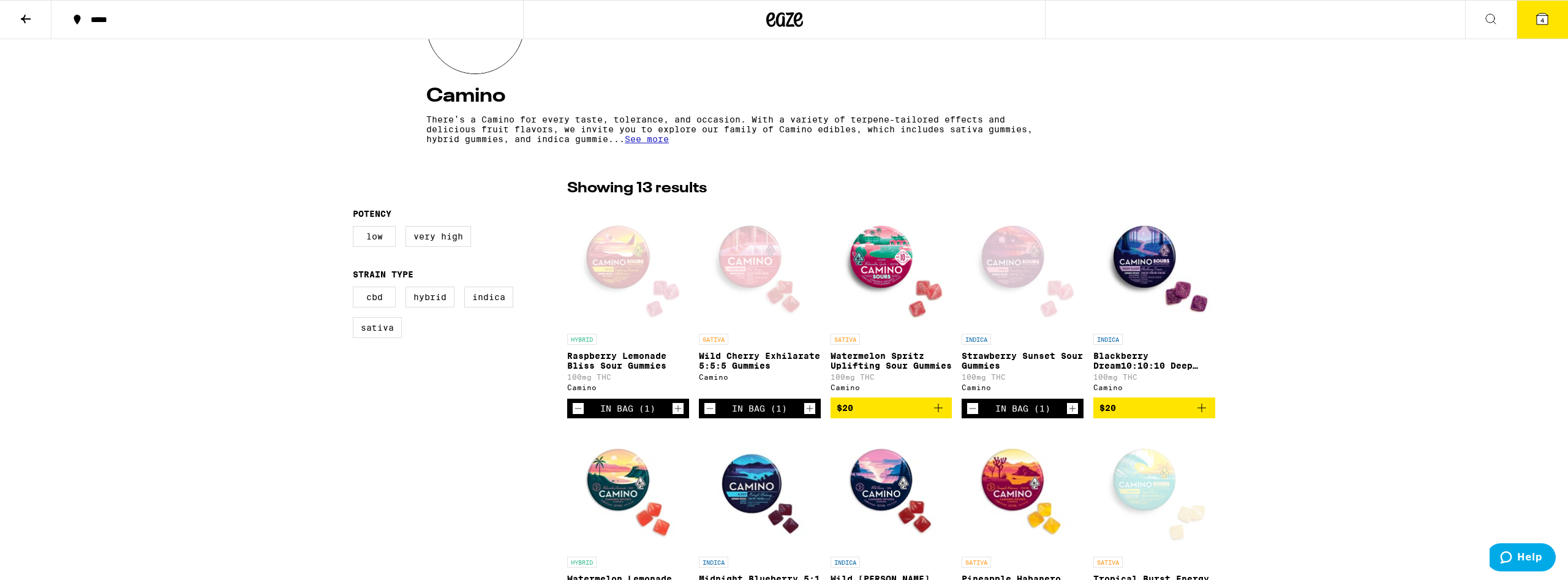
click at [1545, 18] on icon at bounding box center [1542, 19] width 11 height 11
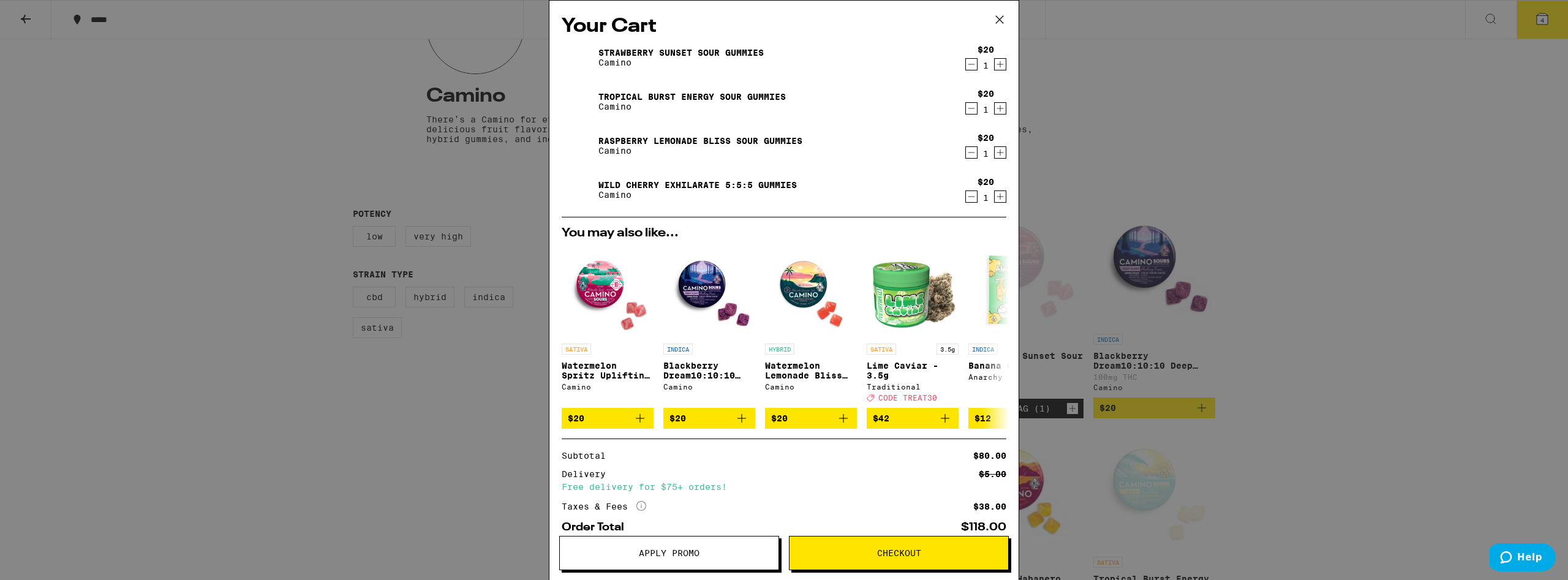
scroll to position [75, 0]
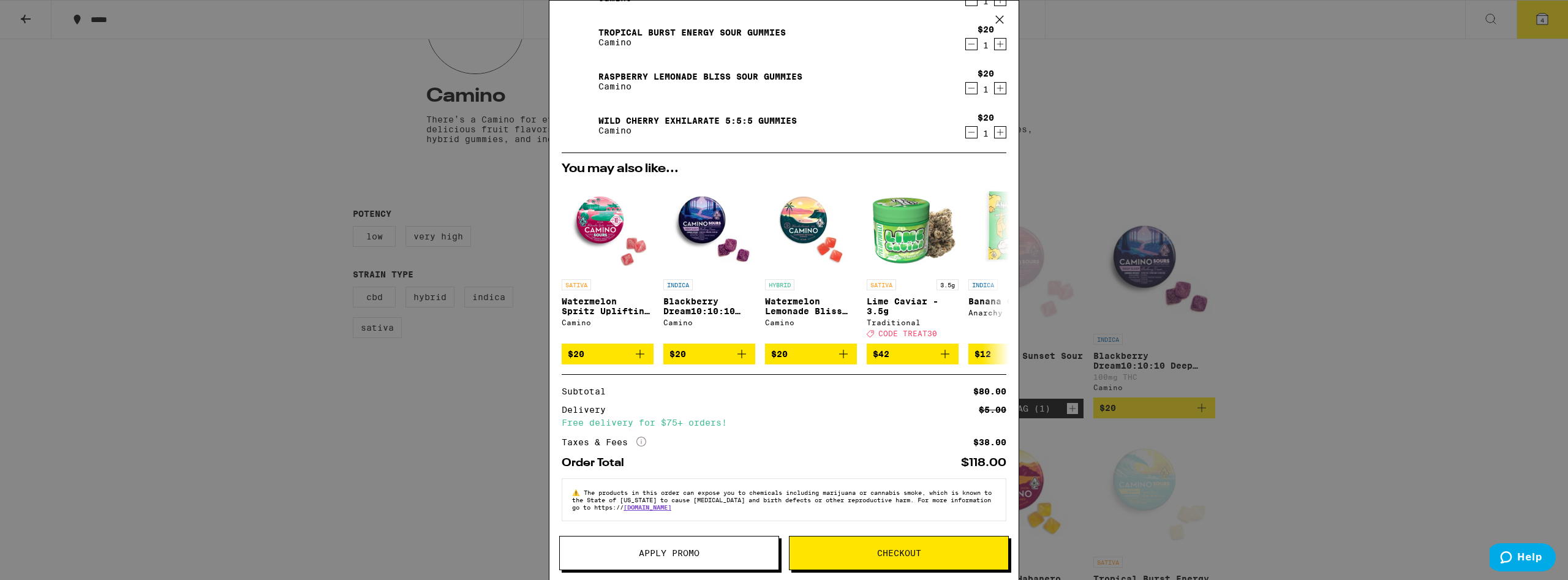
click at [885, 549] on span "Checkout" at bounding box center [899, 553] width 44 height 9
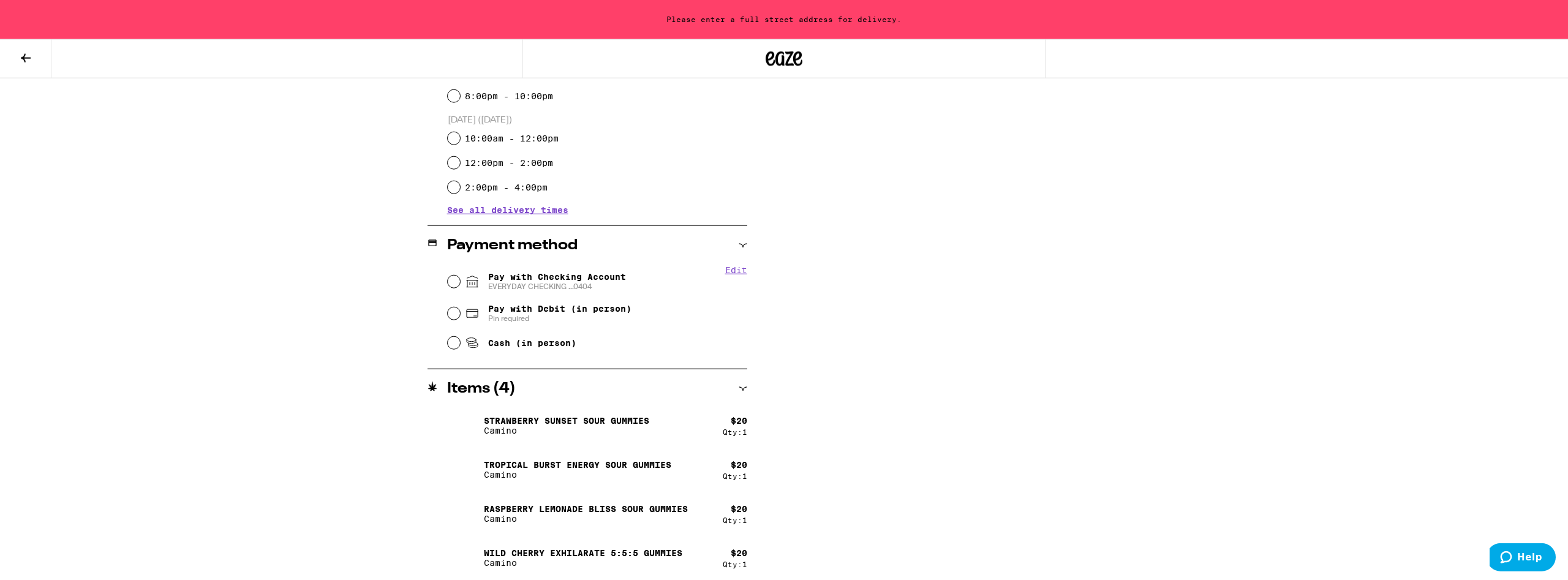
scroll to position [385, 0]
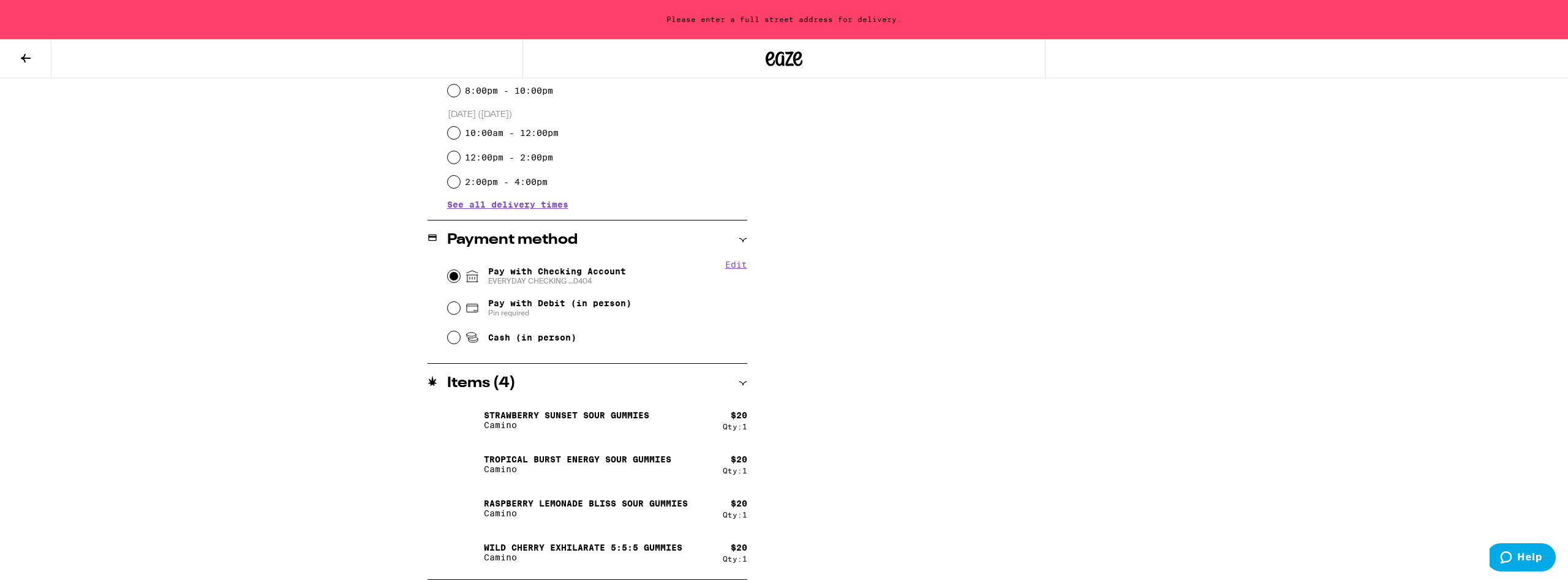
click at [452, 279] on input "Pay with Checking Account EVERYDAY CHECKING ...0404" at bounding box center [453, 276] width 12 height 12
radio input "true"
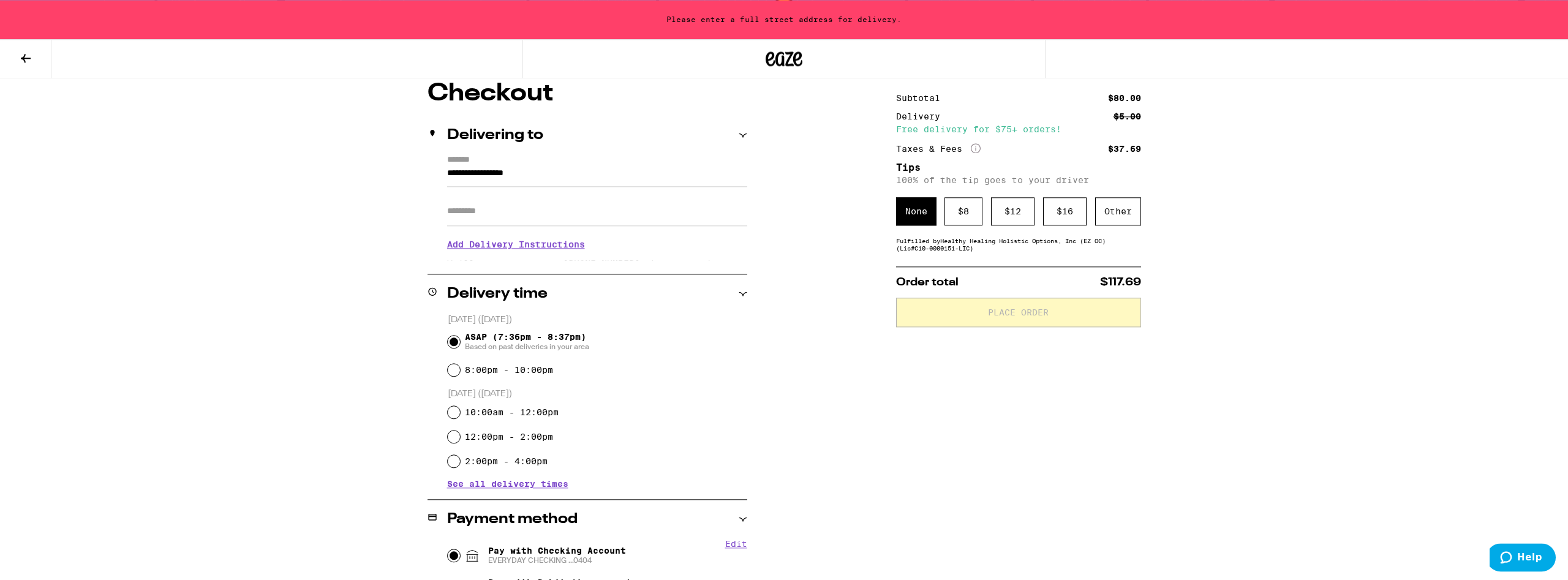
scroll to position [50, 0]
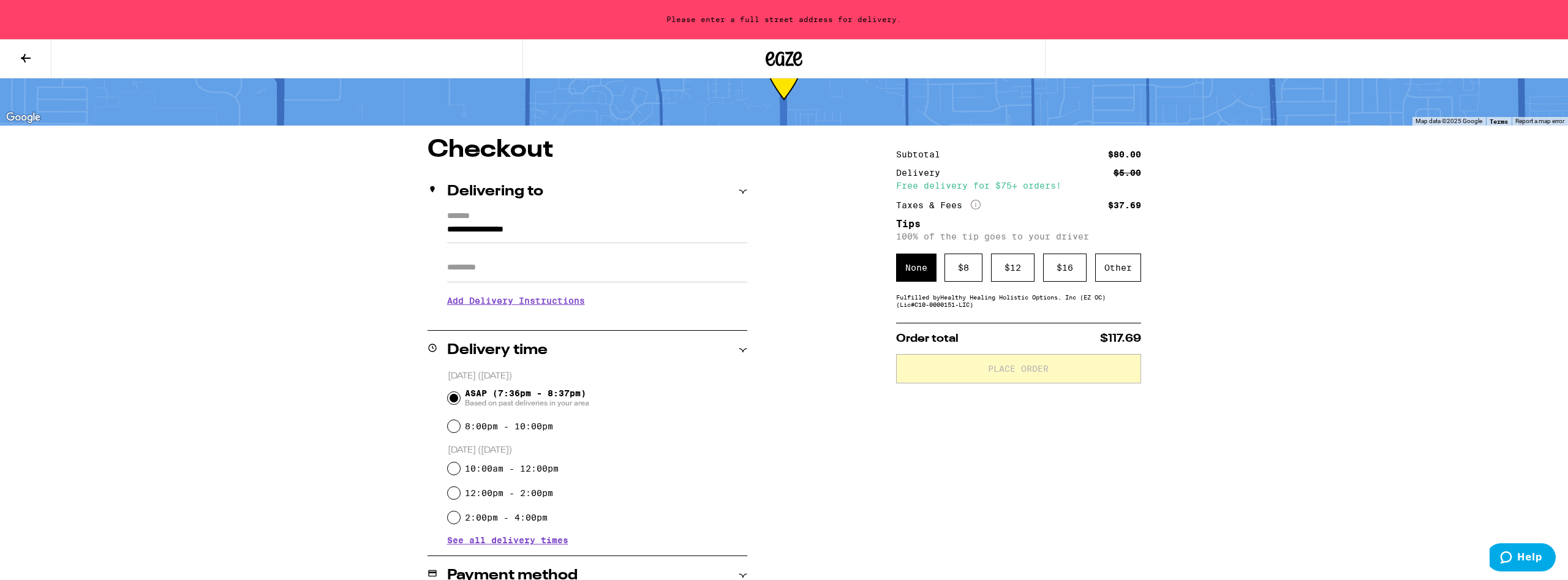
click at [572, 228] on input "**********" at bounding box center [596, 232] width 300 height 21
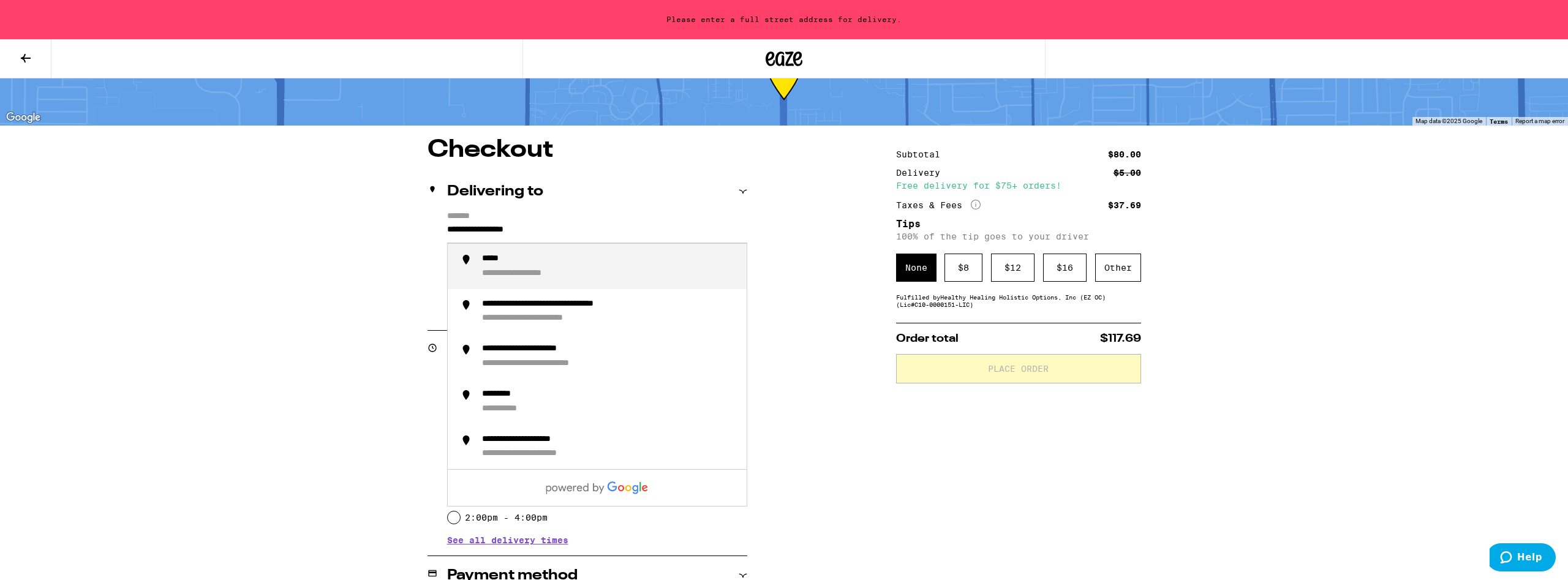
drag, startPoint x: 589, startPoint y: 234, endPoint x: 343, endPoint y: 207, distance: 247.5
click at [447, 222] on input "**********" at bounding box center [596, 232] width 300 height 21
click at [498, 257] on div "**********" at bounding box center [543, 259] width 122 height 11
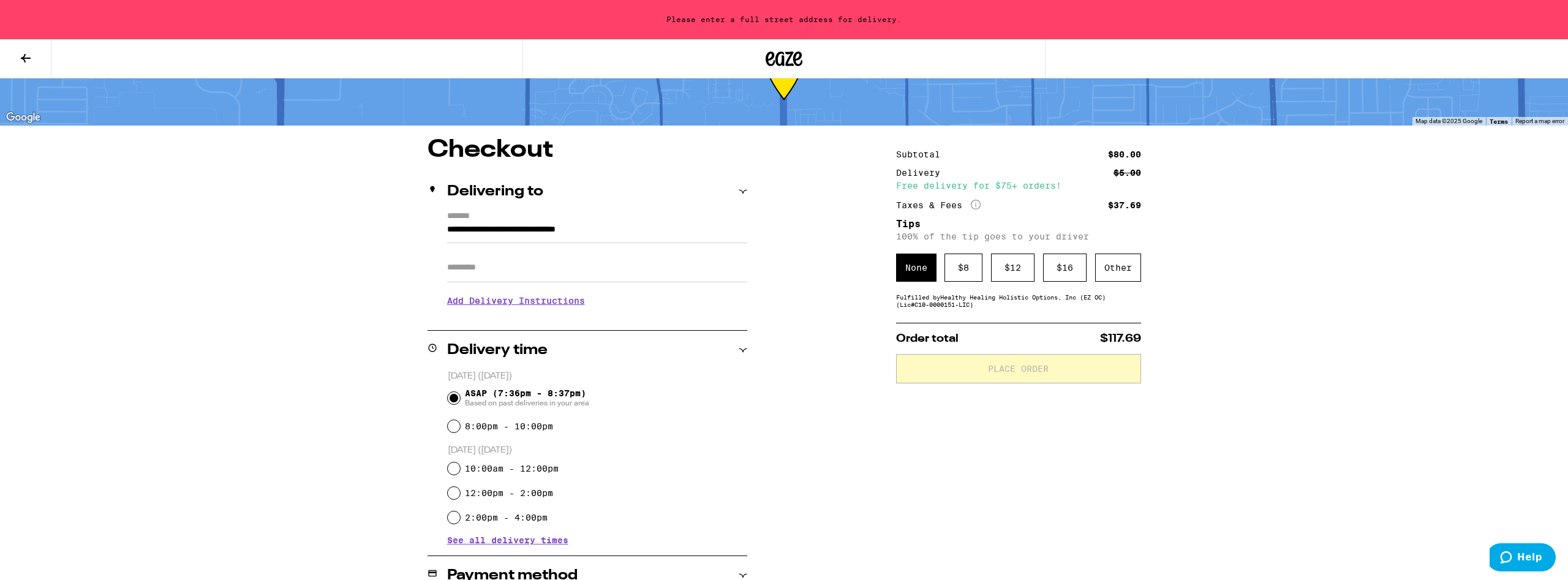
type input "**********"
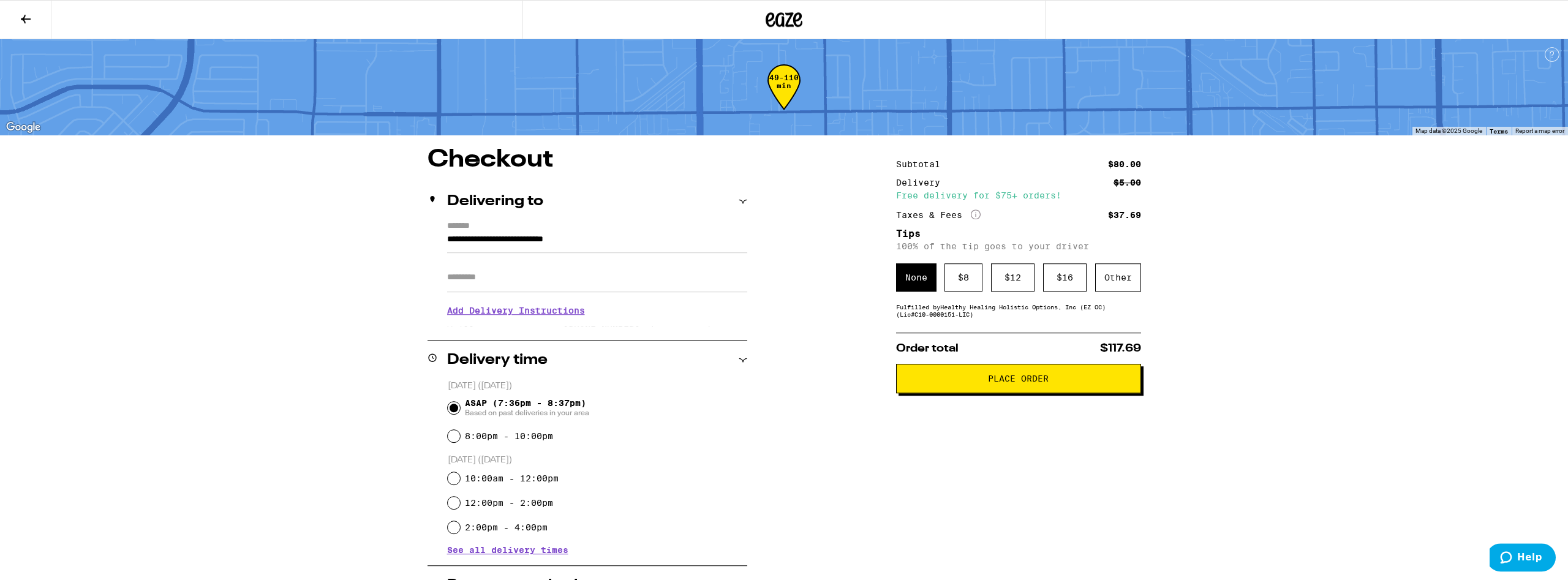
scroll to position [0, 0]
click at [969, 393] on button "Place Order" at bounding box center [1018, 379] width 245 height 30
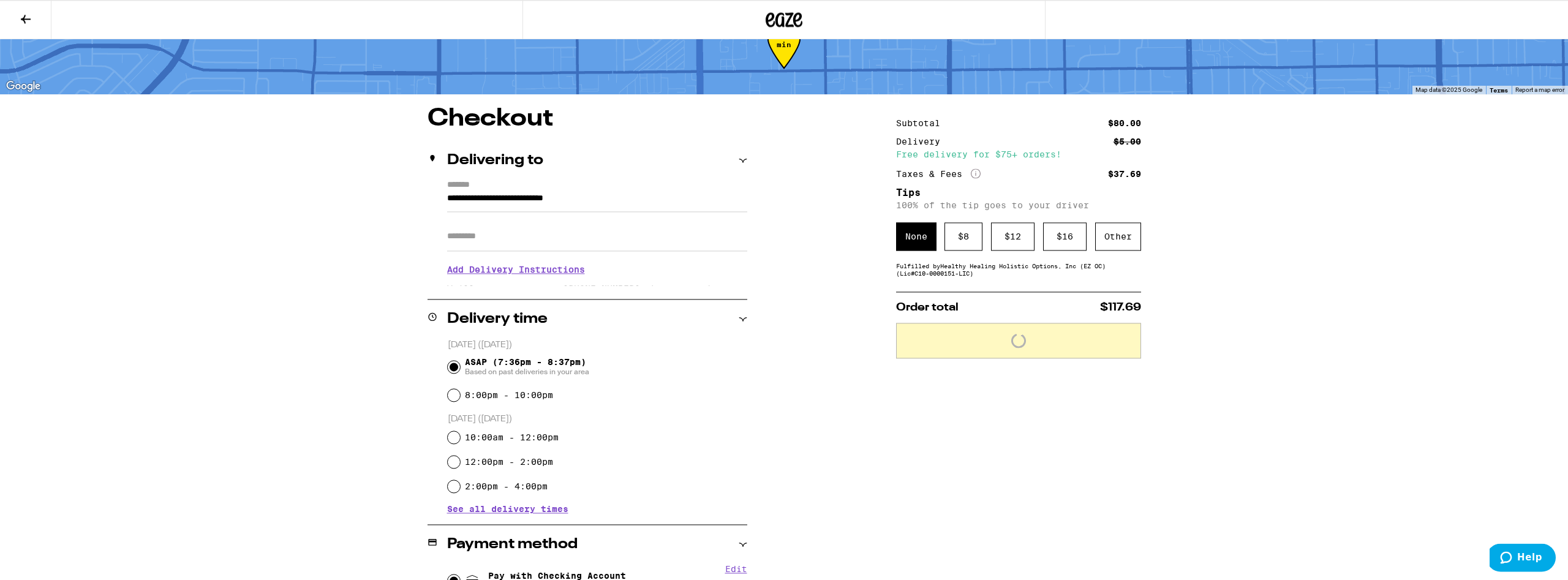
scroll to position [63, 0]
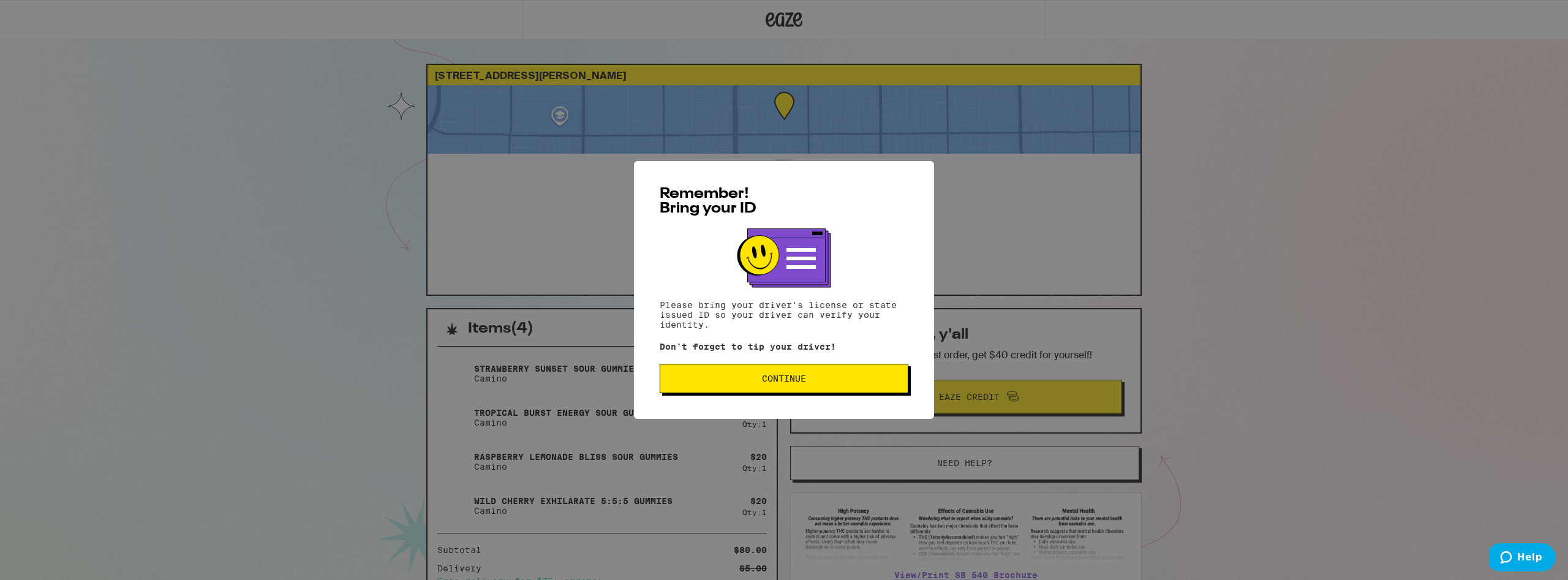
click at [787, 383] on span "Continue" at bounding box center [784, 378] width 44 height 9
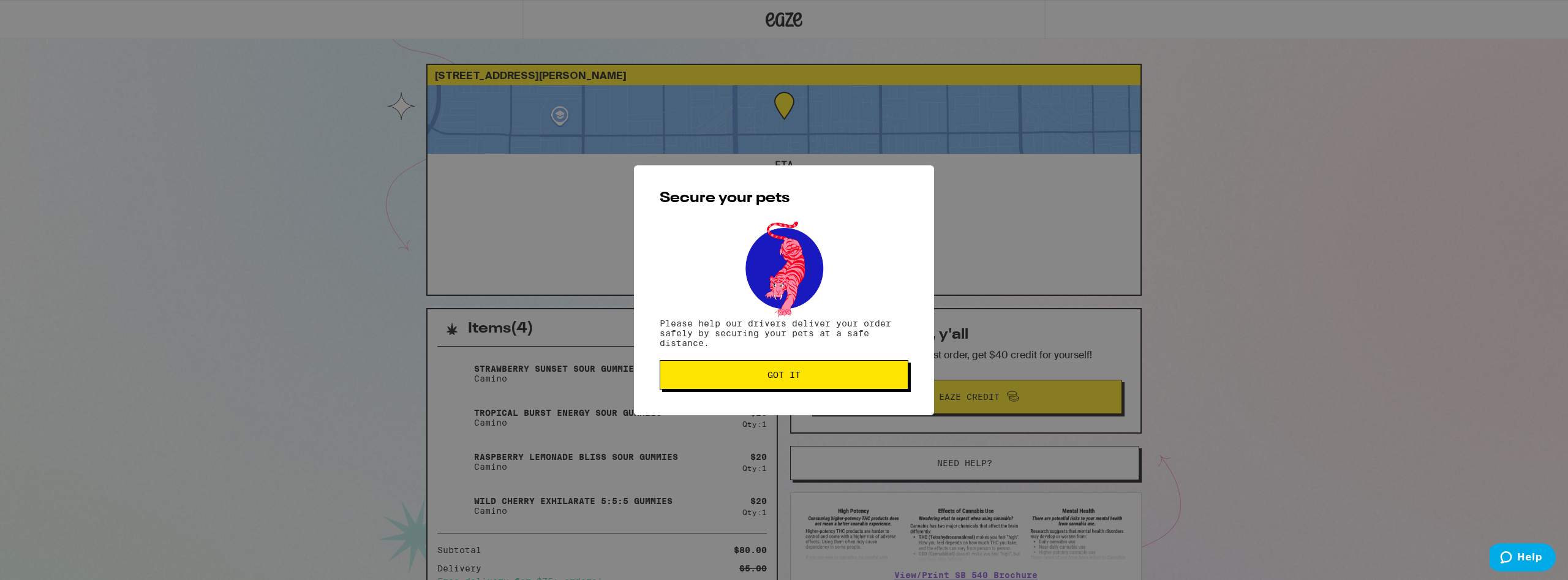
click at [787, 383] on button "Got it" at bounding box center [783, 374] width 249 height 30
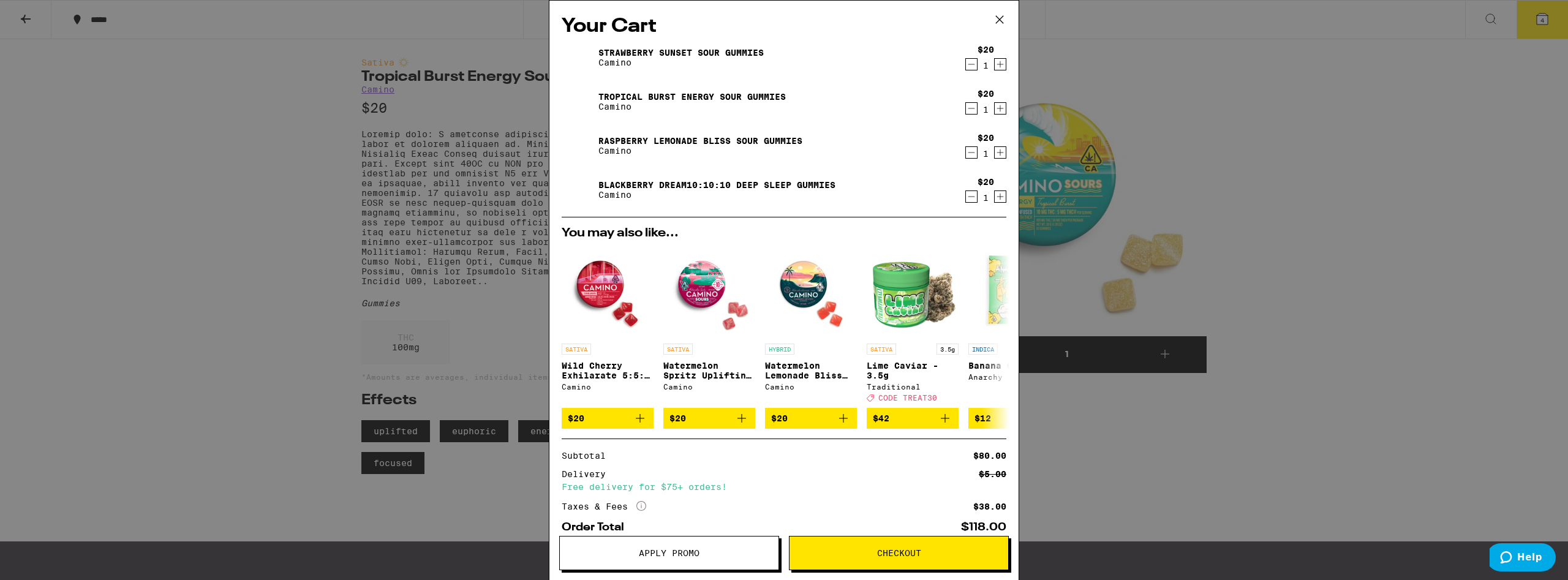
click at [79, 281] on div "Your Cart Strawberry Sunset Sour Gummies Camino $20 1 Tropical Burst Energy Sou…" at bounding box center [784, 290] width 1568 height 580
click at [188, 212] on div "Your Cart Strawberry Sunset Sour Gummies Camino $20 1 Tropical Burst Energy Sou…" at bounding box center [784, 290] width 1568 height 580
click at [148, 230] on div "Your Cart Strawberry Sunset Sour Gummies Camino $20 1 Tropical Burst Energy Sou…" at bounding box center [784, 290] width 1568 height 580
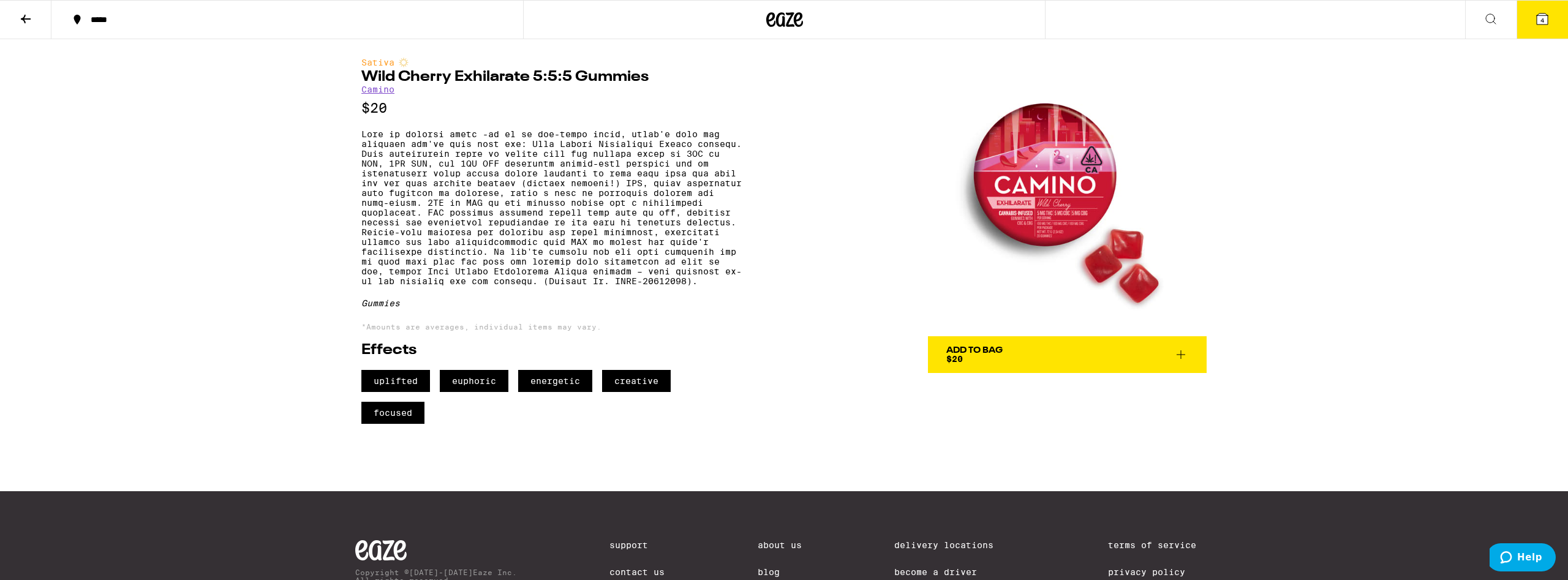
click at [997, 353] on div "Add To Bag" at bounding box center [975, 350] width 56 height 9
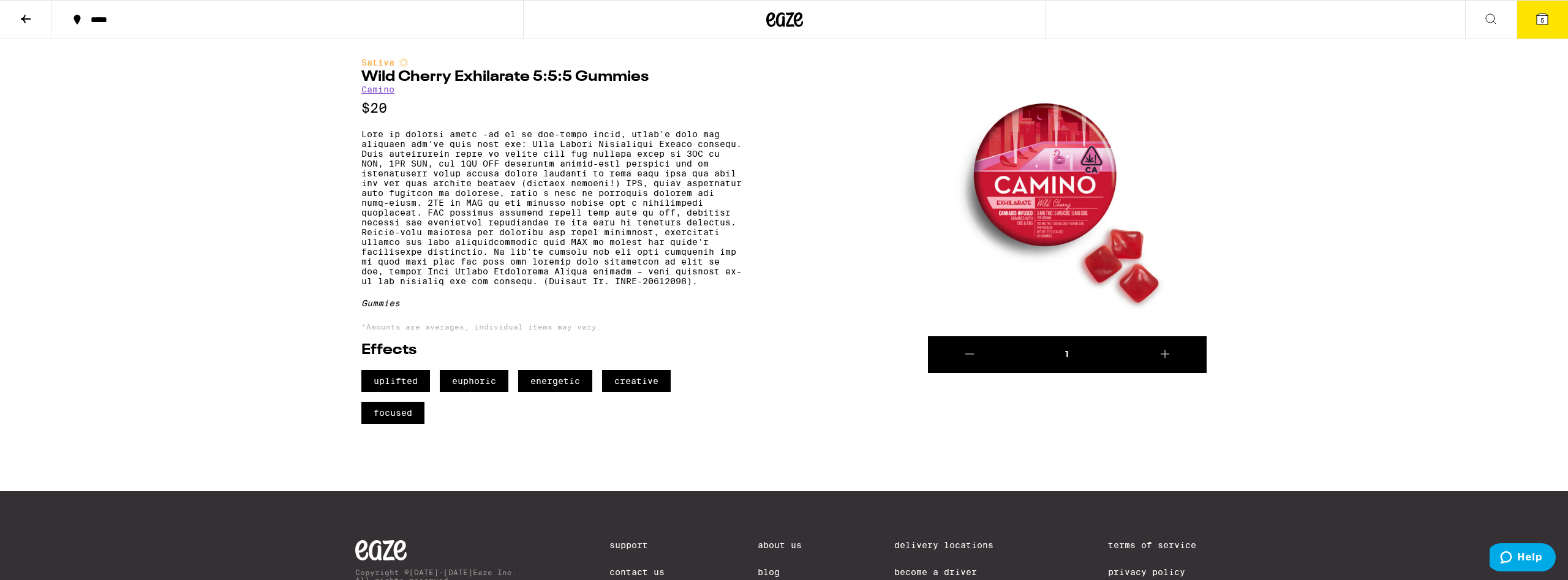
click at [1547, 16] on icon at bounding box center [1542, 19] width 11 height 11
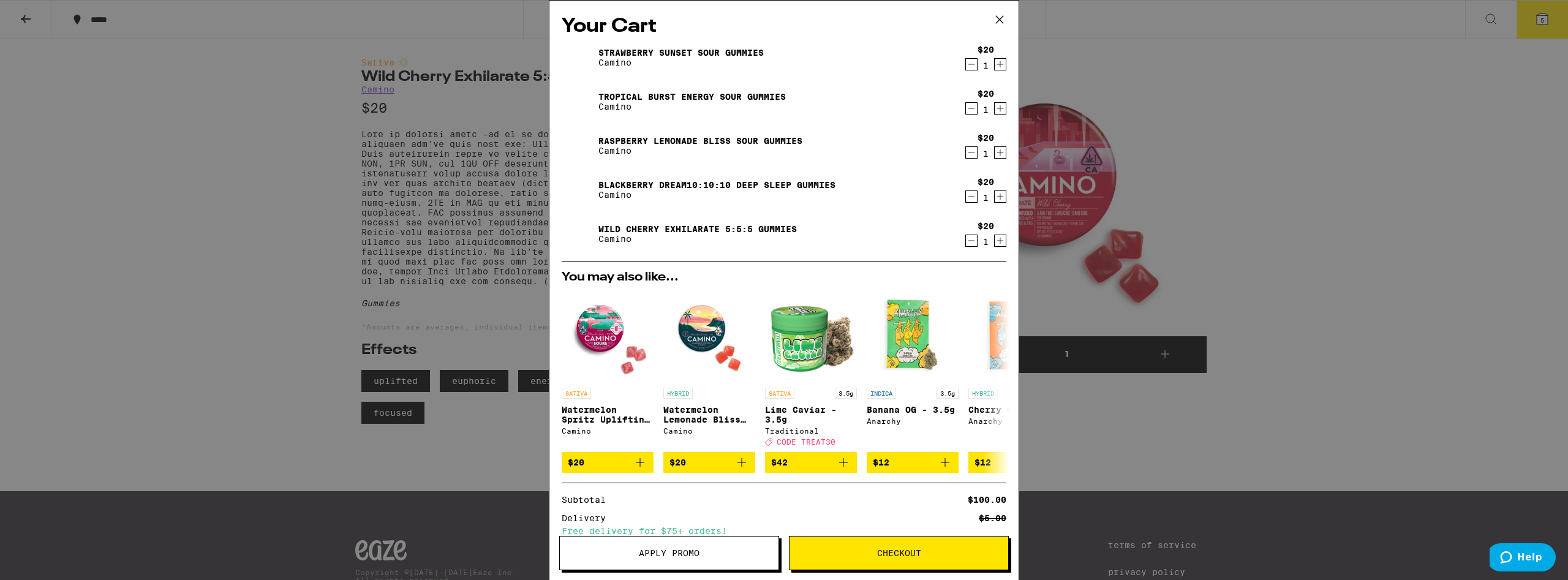
click at [969, 202] on icon "Decrement" at bounding box center [972, 196] width 11 height 14
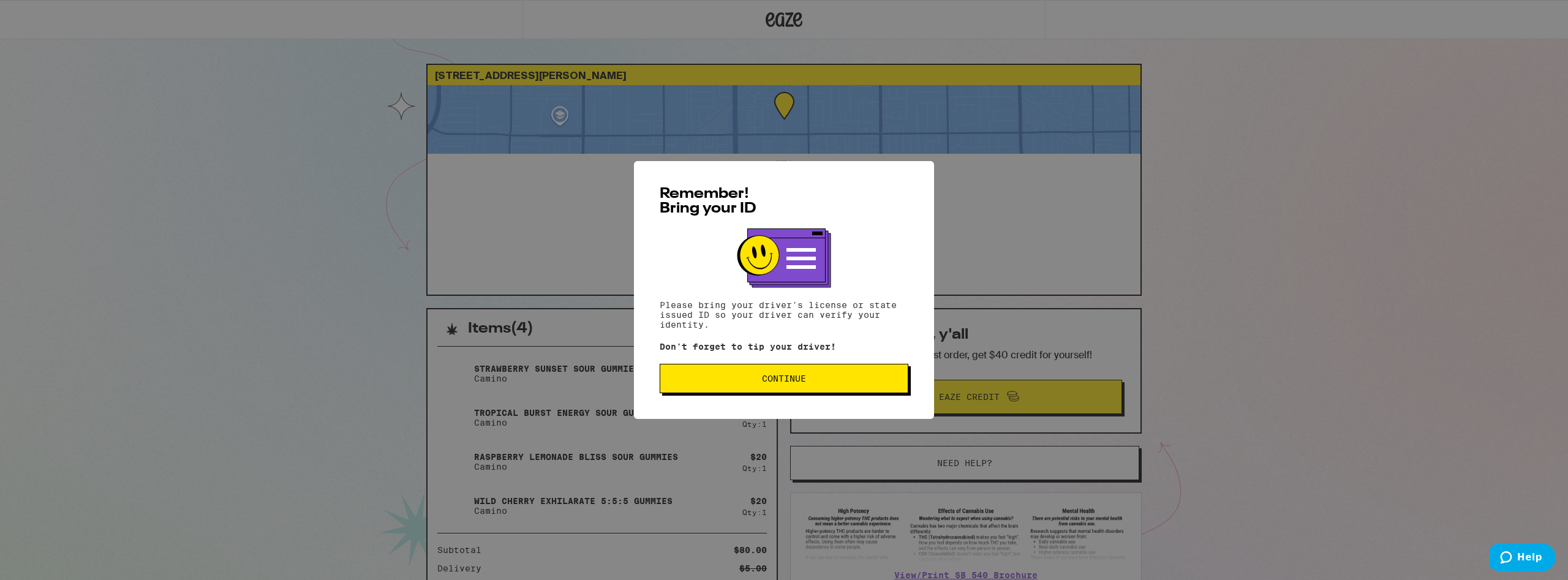
click at [745, 378] on span "Continue" at bounding box center [783, 378] width 228 height 9
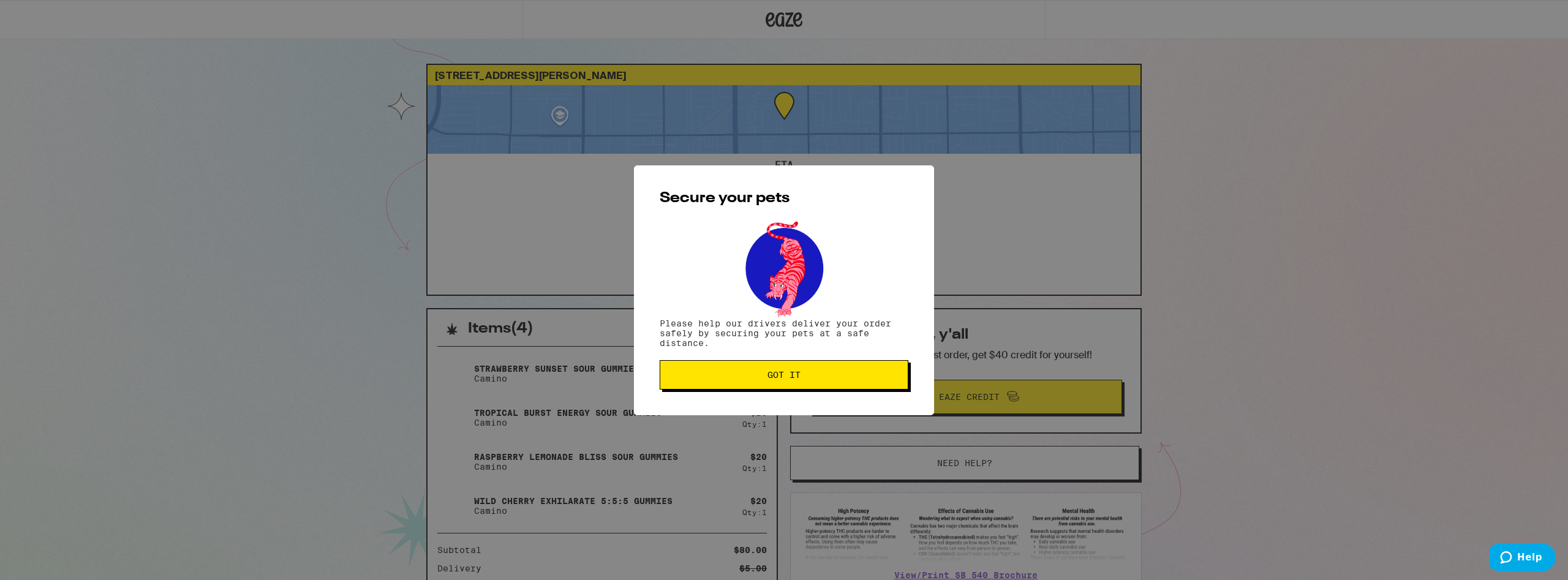
click at [755, 370] on button "Got it" at bounding box center [783, 374] width 249 height 30
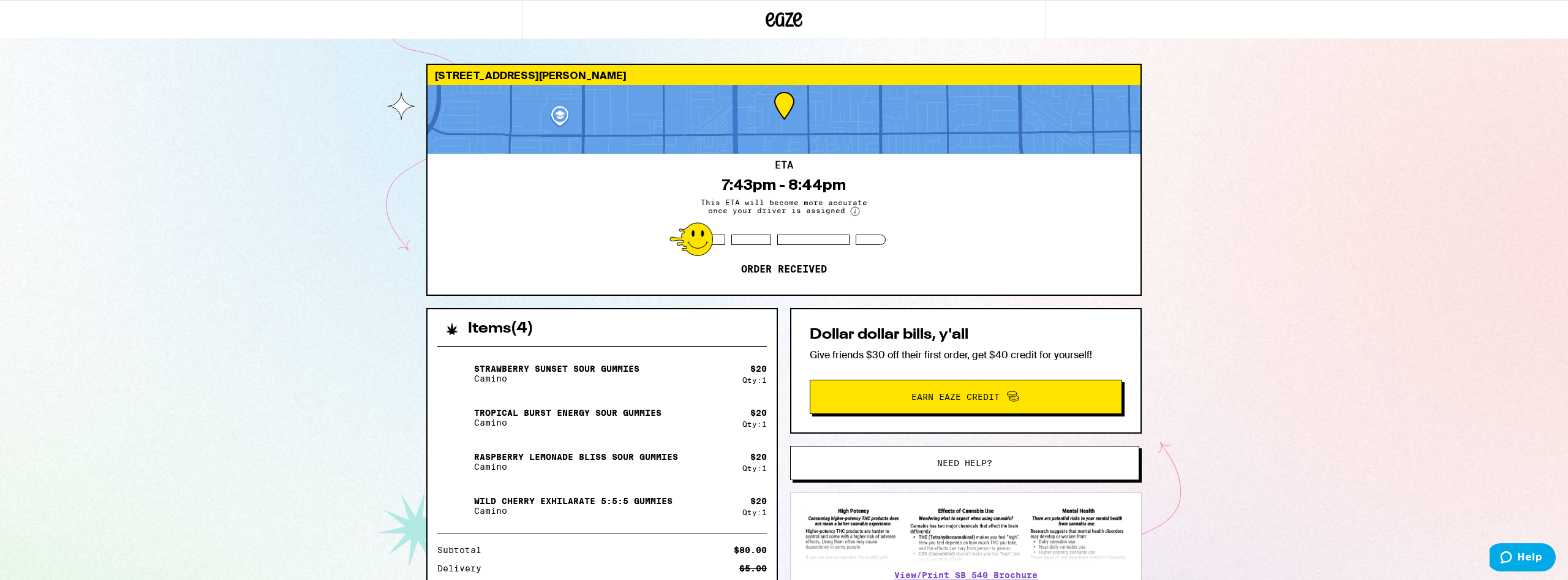
scroll to position [111, 0]
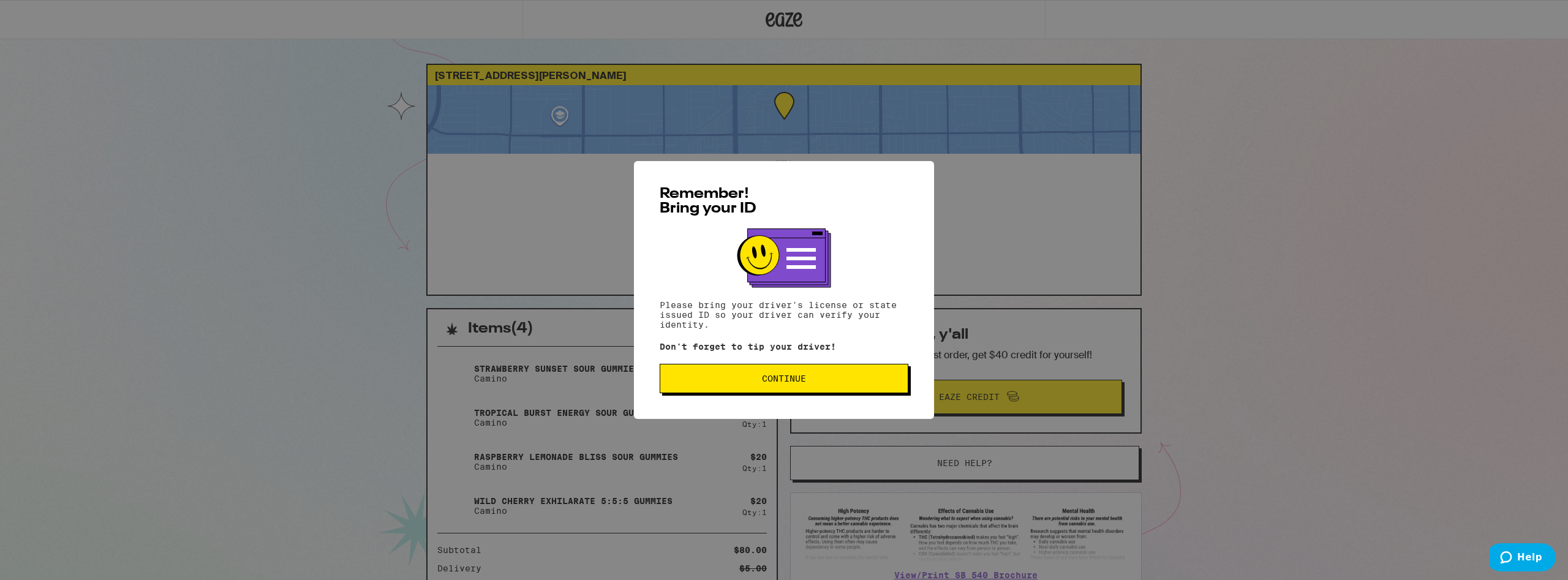
click at [822, 376] on button "Continue" at bounding box center [783, 378] width 249 height 30
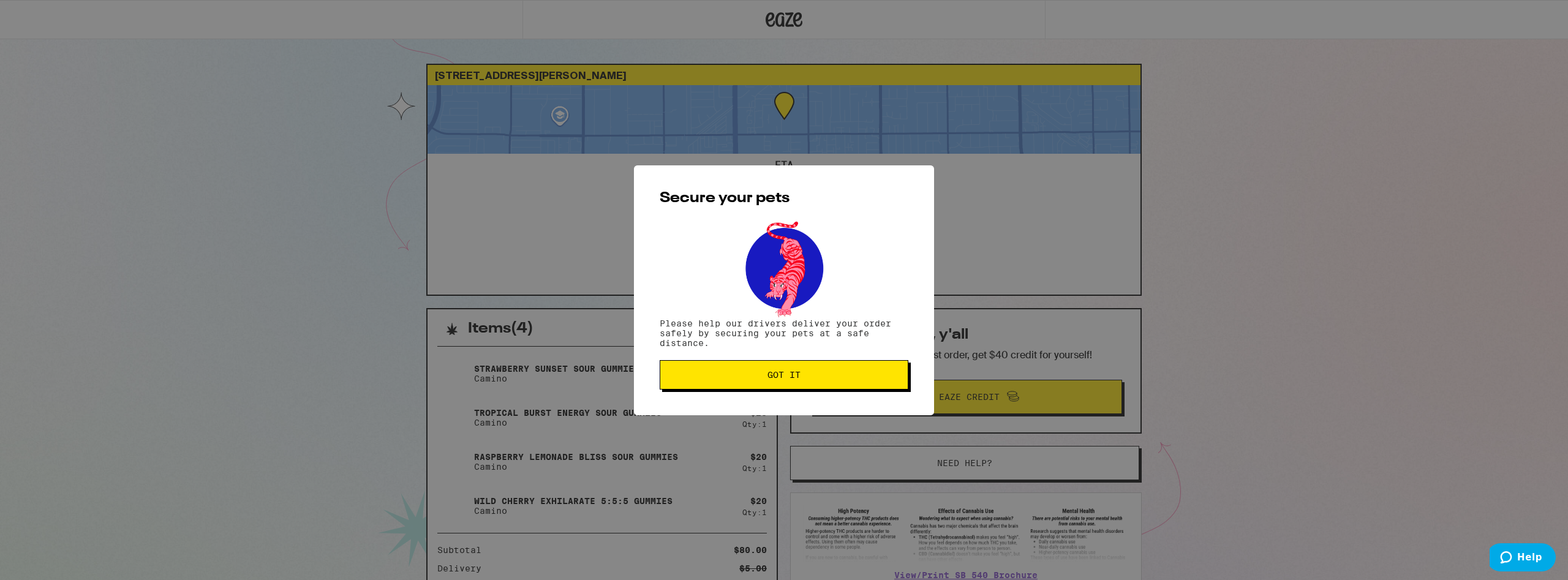
click at [829, 363] on button "Got it" at bounding box center [783, 374] width 249 height 30
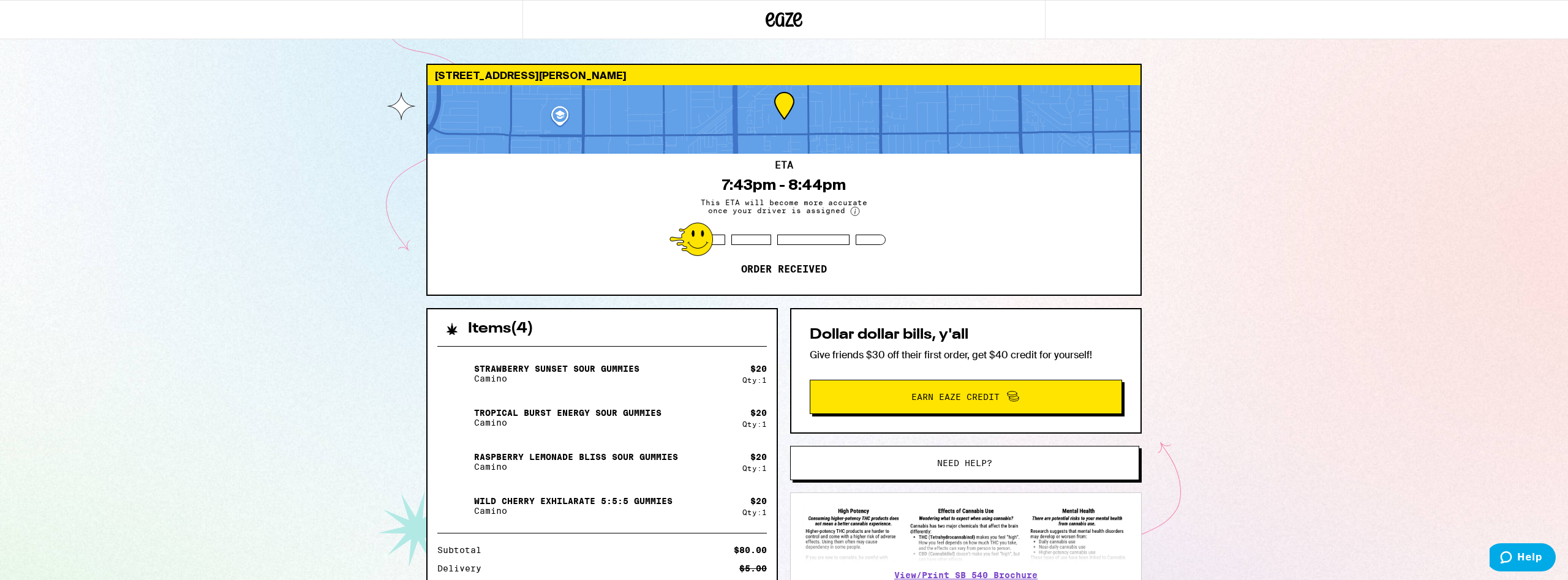
click at [1314, 479] on div "12390 Arrowhead St Stanton 90680 ETA 7:43pm - 8:44pm This ETA will become more …" at bounding box center [784, 344] width 1568 height 689
click at [1211, 242] on div "12390 Arrowhead St Stanton 90680 ETA 7:43pm - 8:44pm This ETA will become more …" at bounding box center [784, 344] width 1568 height 689
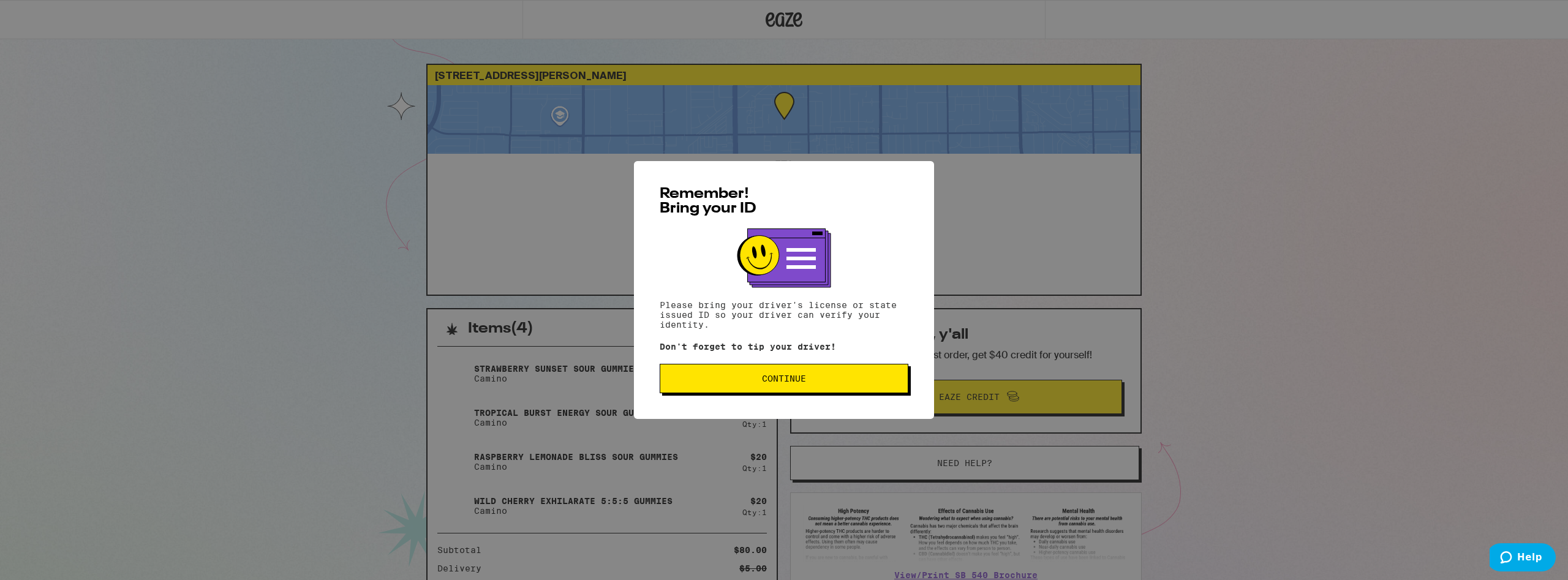
click at [755, 382] on span "Continue" at bounding box center [783, 378] width 228 height 9
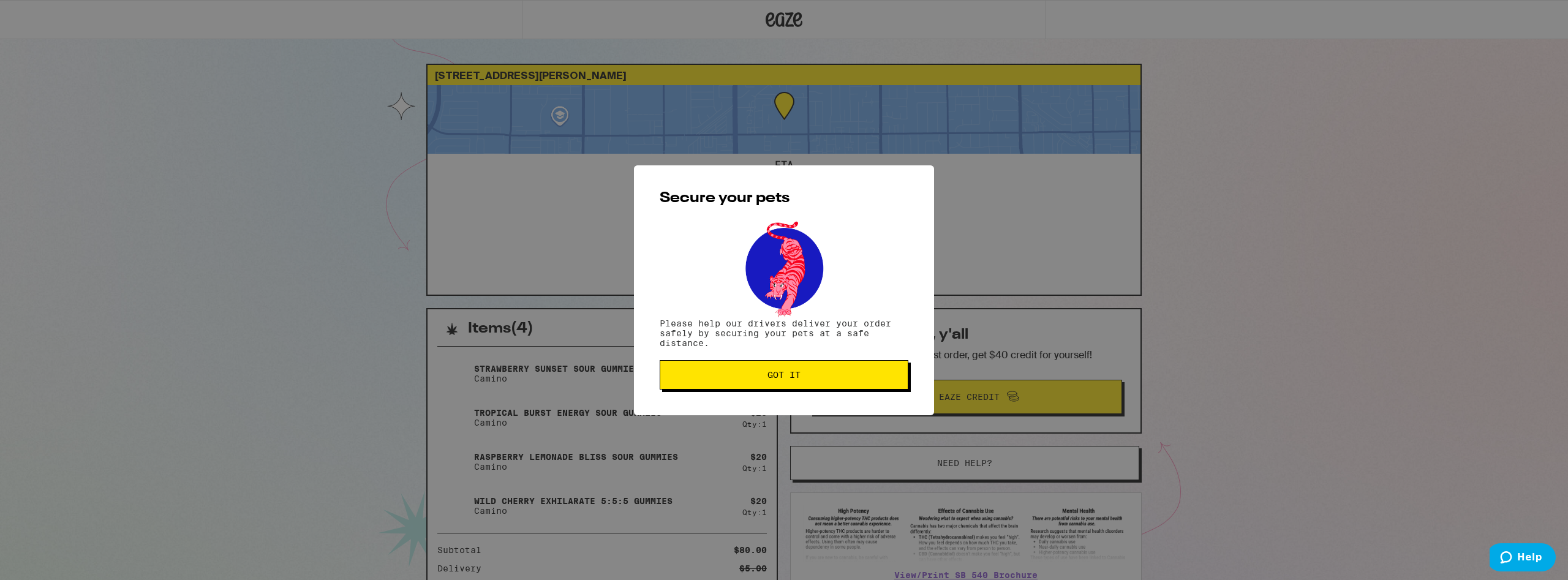
click at [774, 375] on span "Got it" at bounding box center [783, 374] width 33 height 9
click at [770, 374] on span "Got it" at bounding box center [783, 374] width 33 height 9
drag, startPoint x: 0, startPoint y: 0, endPoint x: 790, endPoint y: 380, distance: 876.6
click at [790, 379] on span "Got it" at bounding box center [783, 374] width 33 height 9
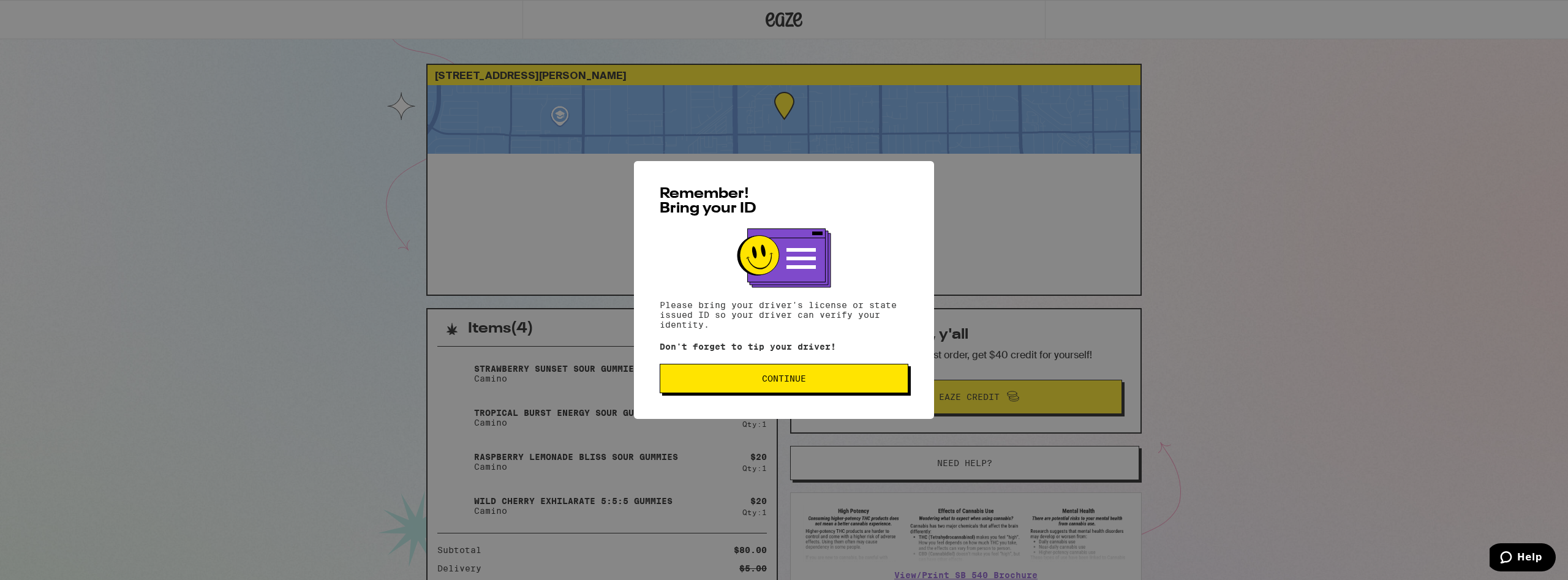
click at [171, 308] on div "Remember! Bring your ID Please bring your driver's license or state issued ID s…" at bounding box center [784, 290] width 1568 height 580
